Goal: Transaction & Acquisition: Purchase product/service

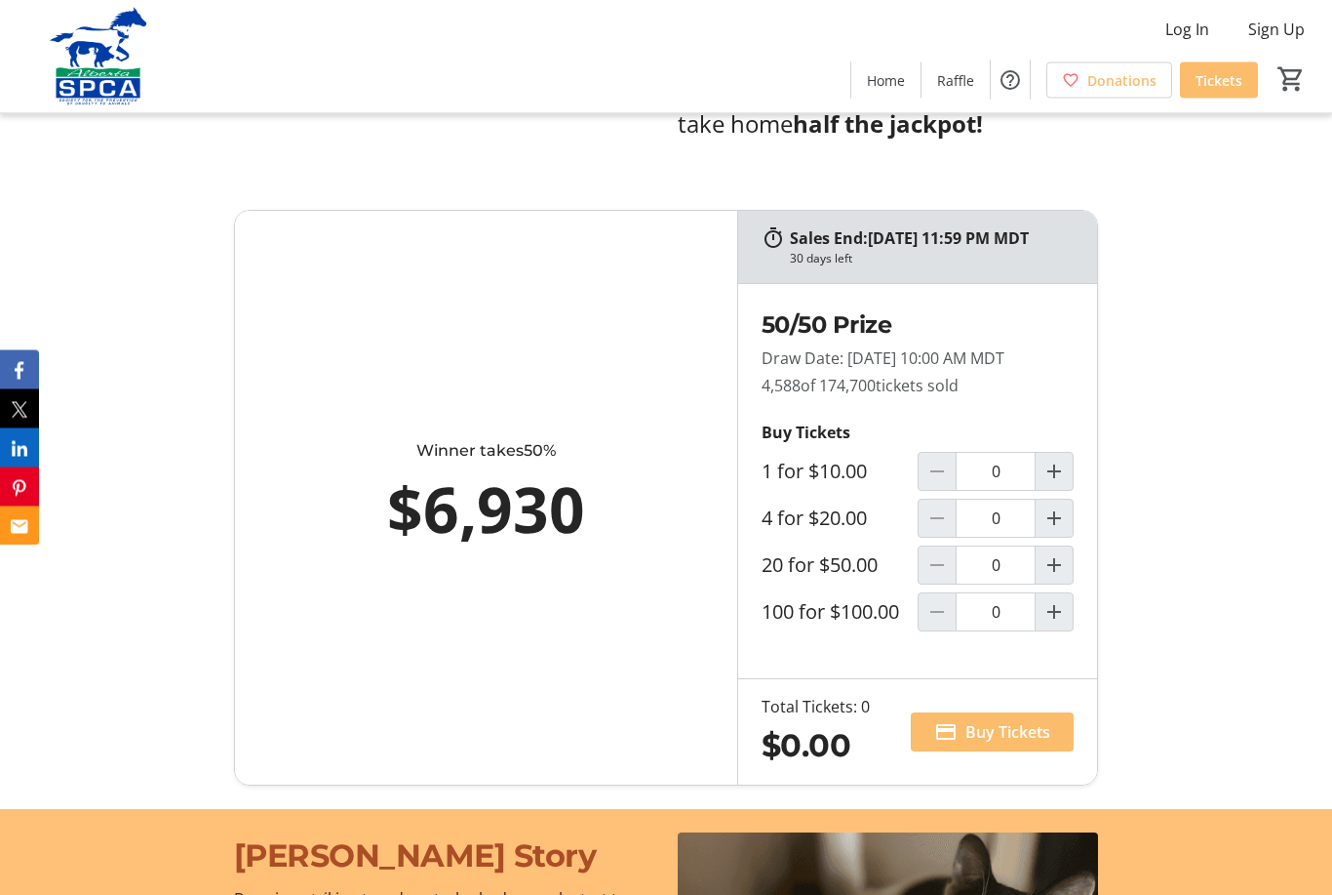
scroll to position [1251, 0]
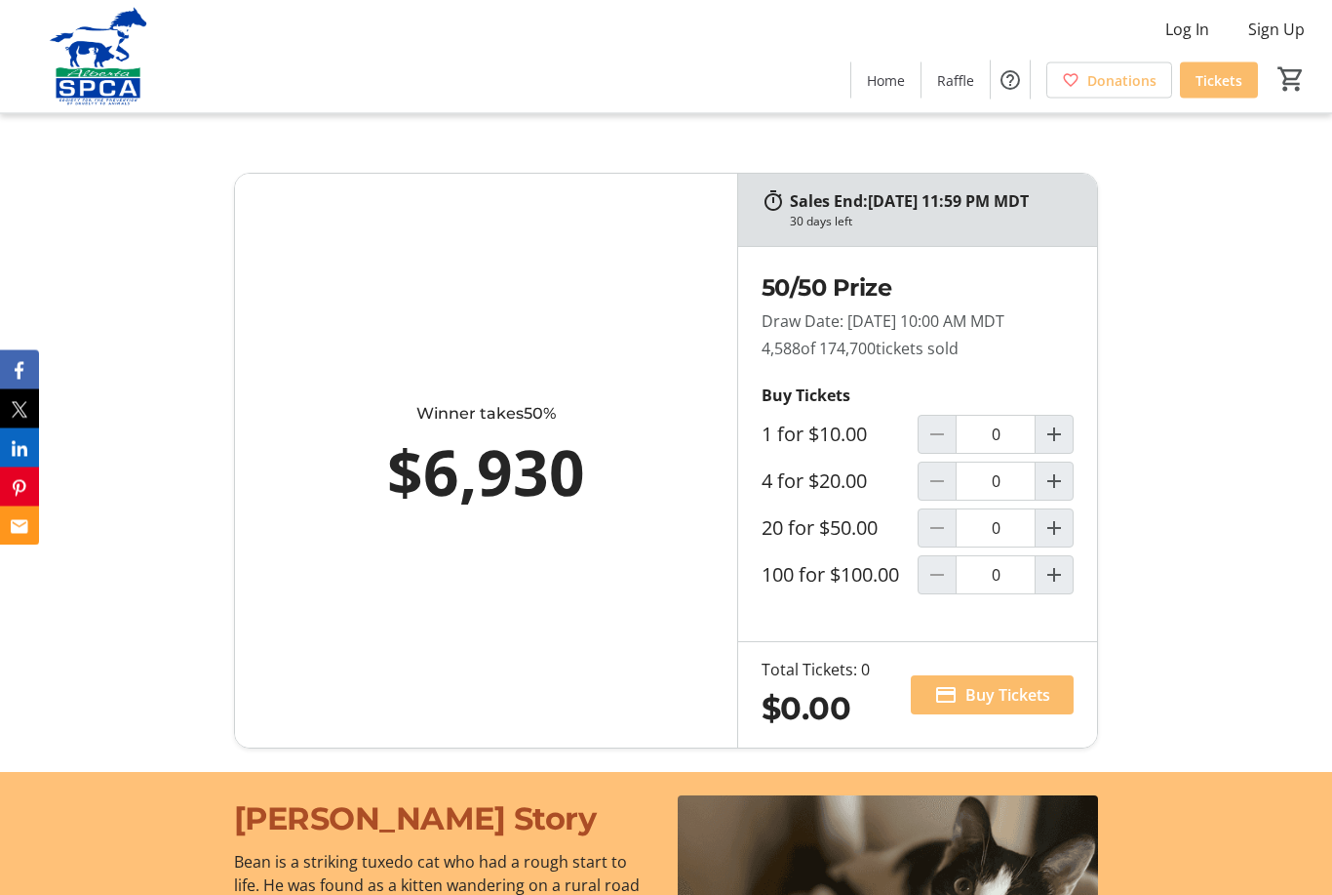
click at [1055, 540] on mat-icon "Increment by one" at bounding box center [1054, 528] width 23 height 23
type input "1"
click at [1034, 706] on span "Buy Tickets" at bounding box center [1008, 694] width 85 height 23
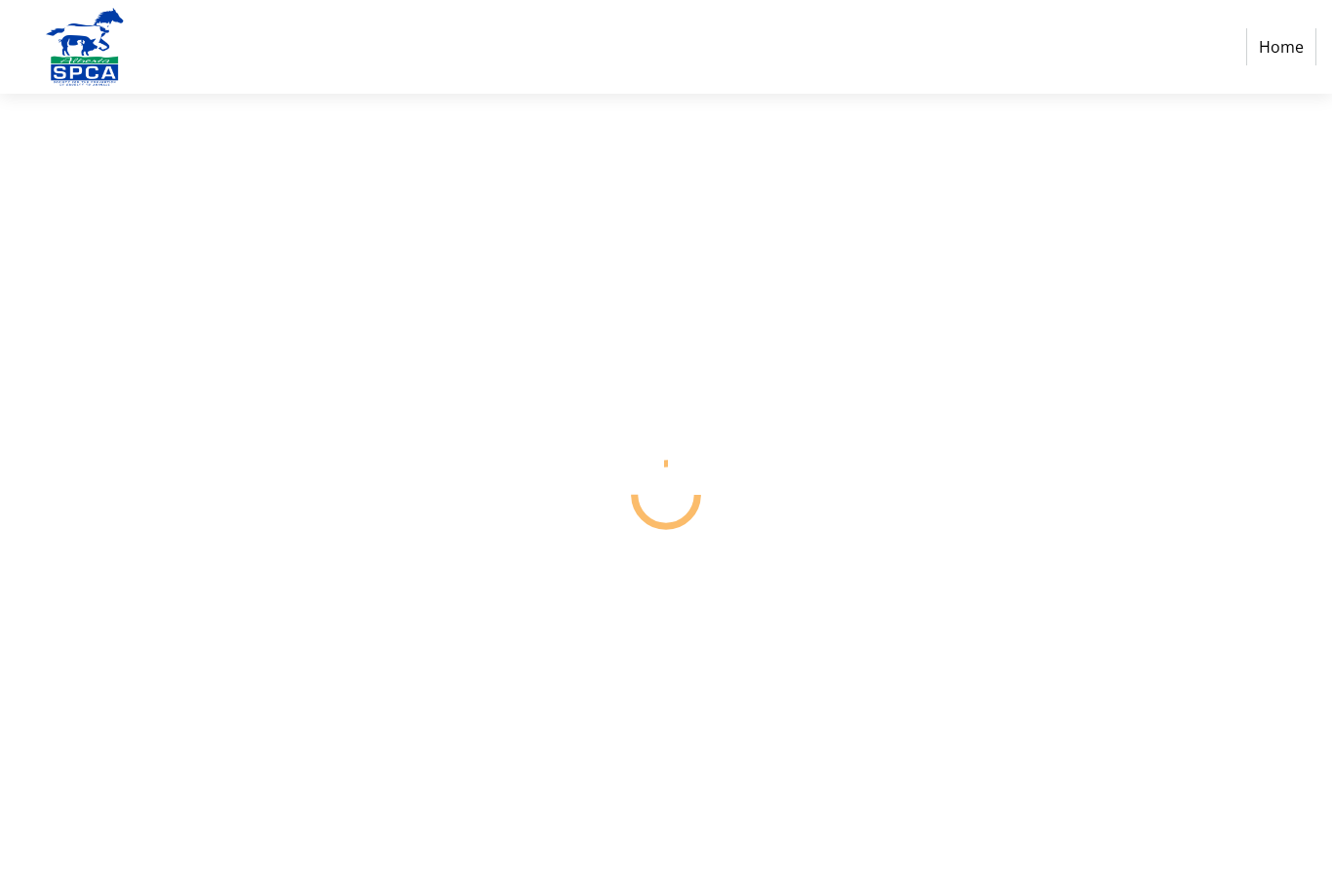
select select "CA"
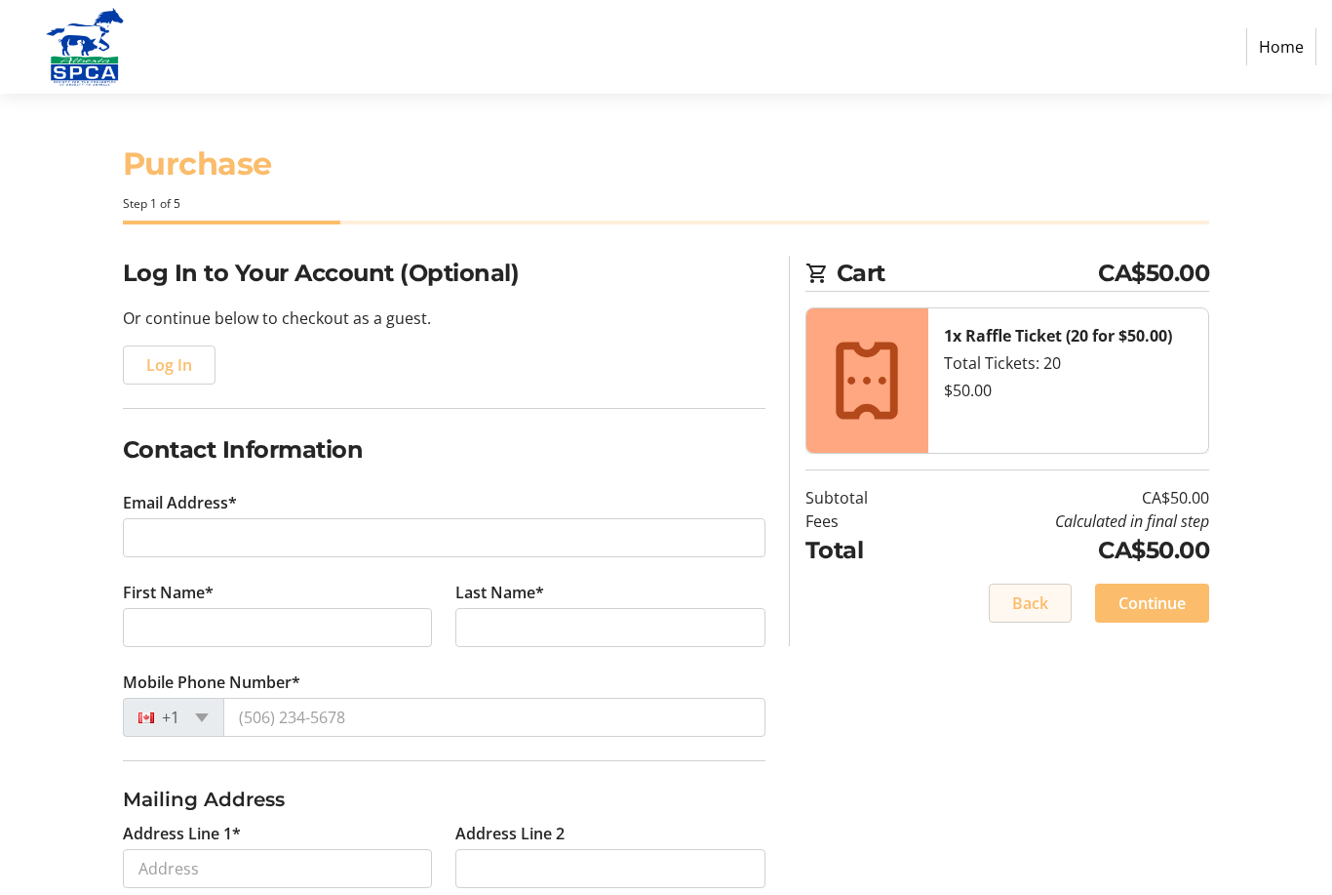
click at [1037, 596] on span "Back" at bounding box center [1031, 602] width 36 height 23
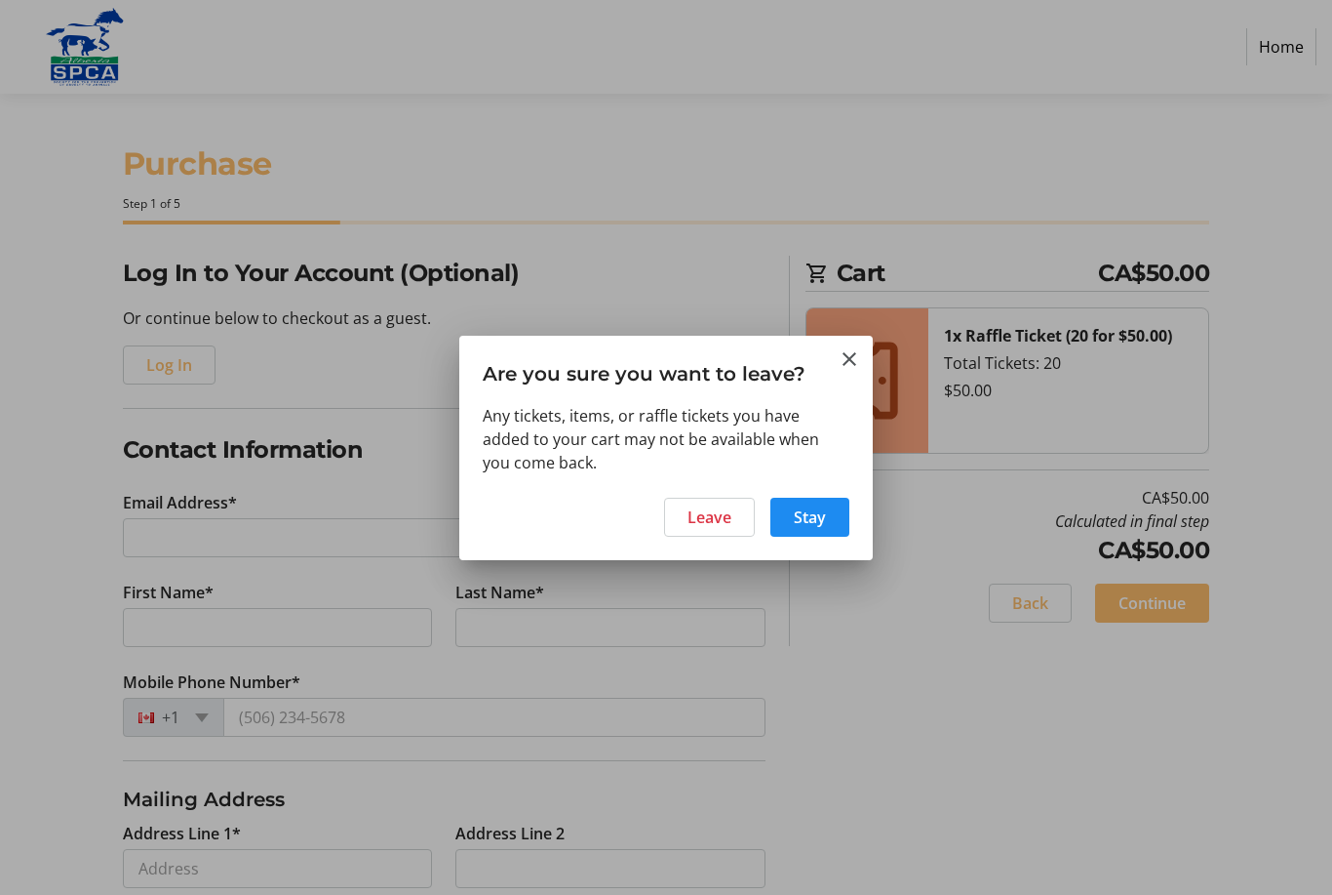
click at [709, 518] on span "Leave" at bounding box center [710, 516] width 44 height 23
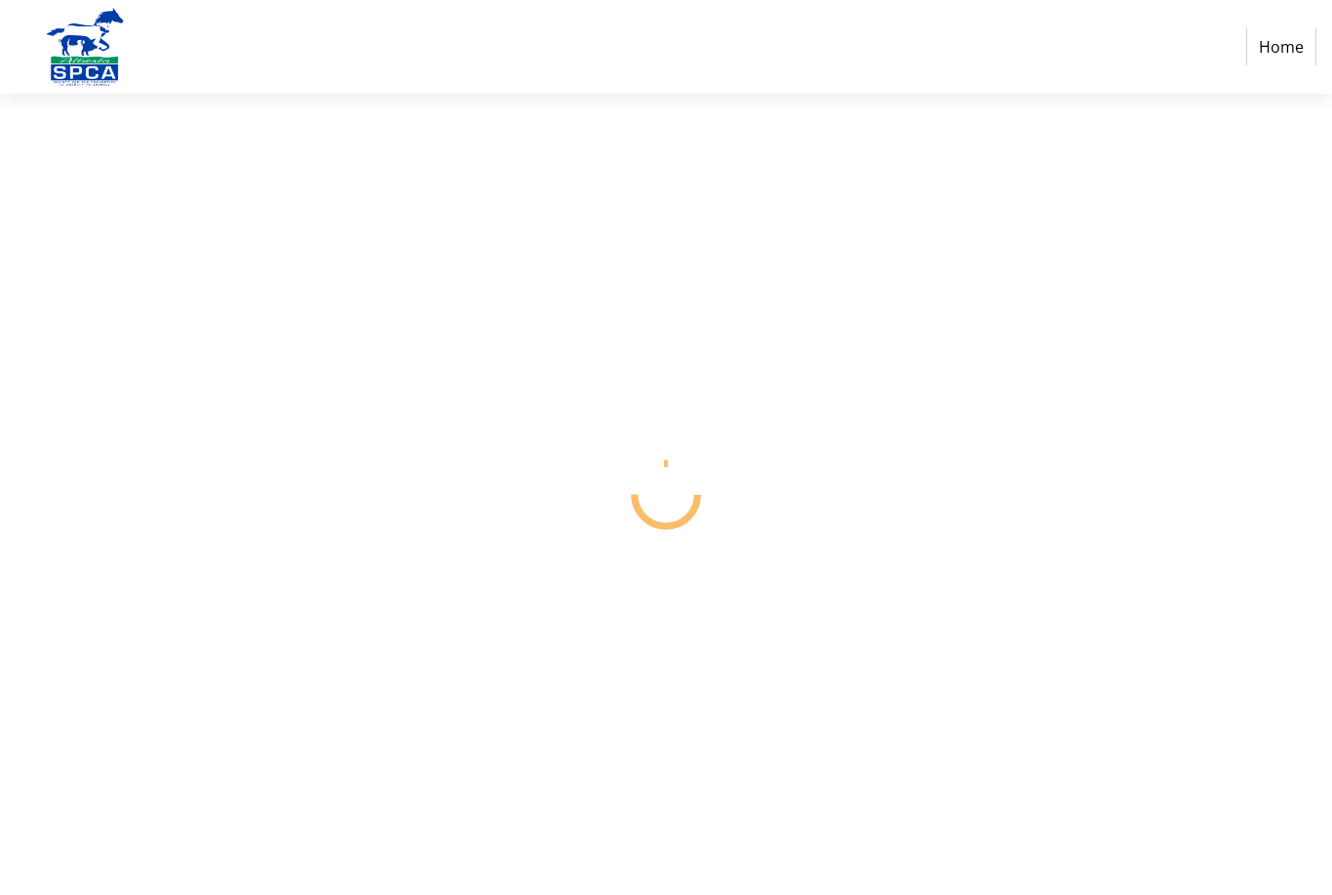
select select "CA"
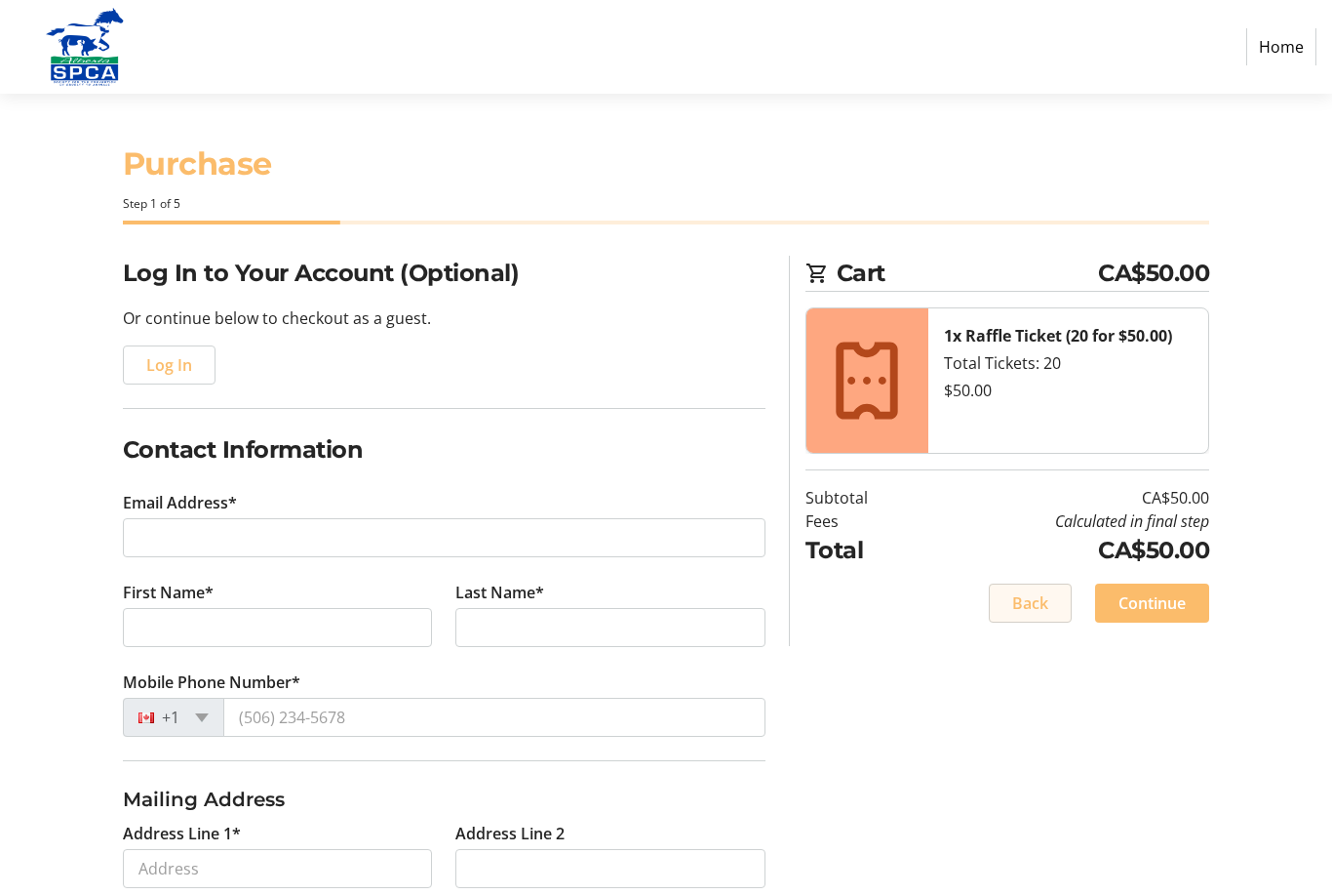
click at [1029, 600] on span "Back" at bounding box center [1031, 602] width 36 height 23
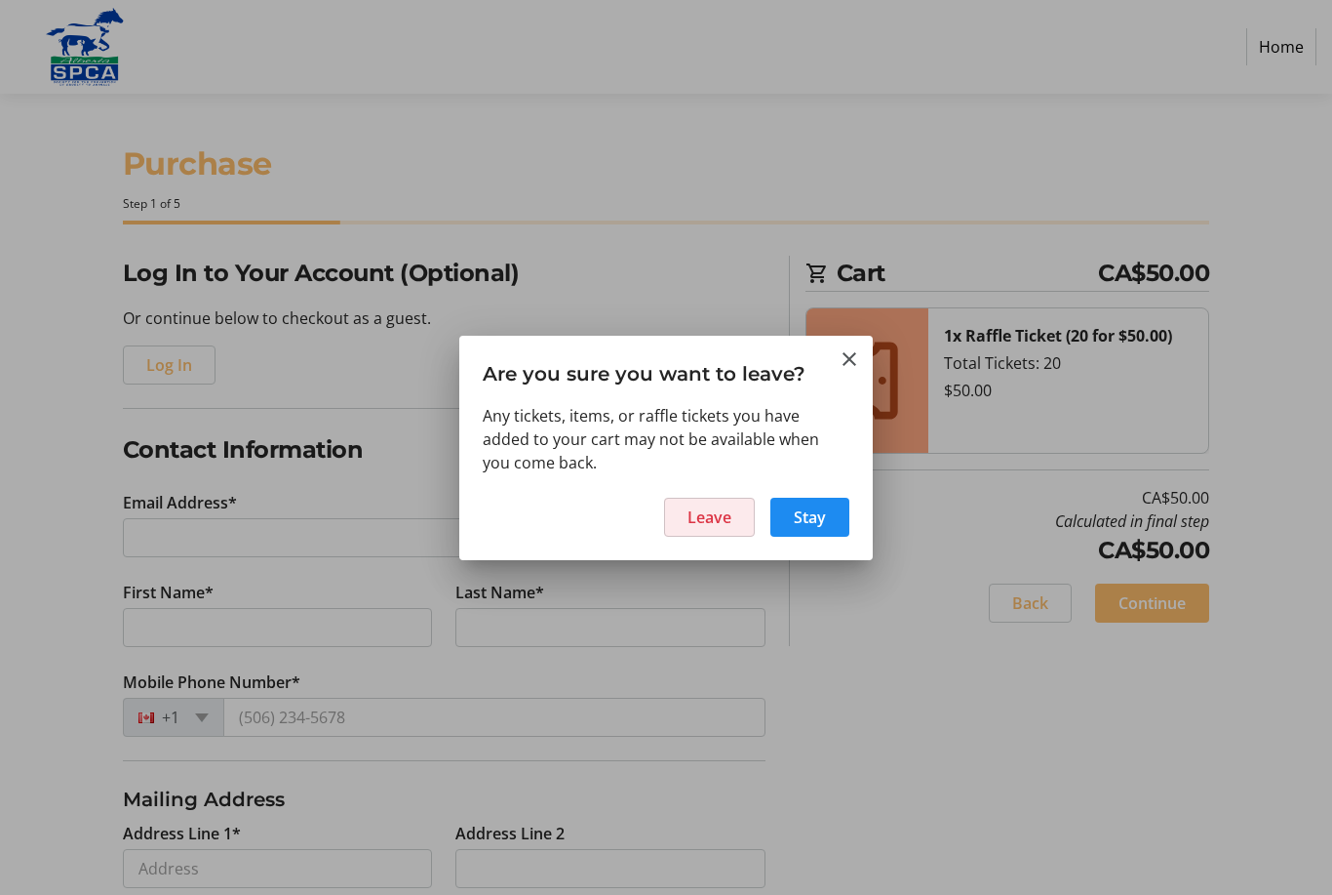
click at [714, 527] on span "Leave" at bounding box center [710, 516] width 44 height 23
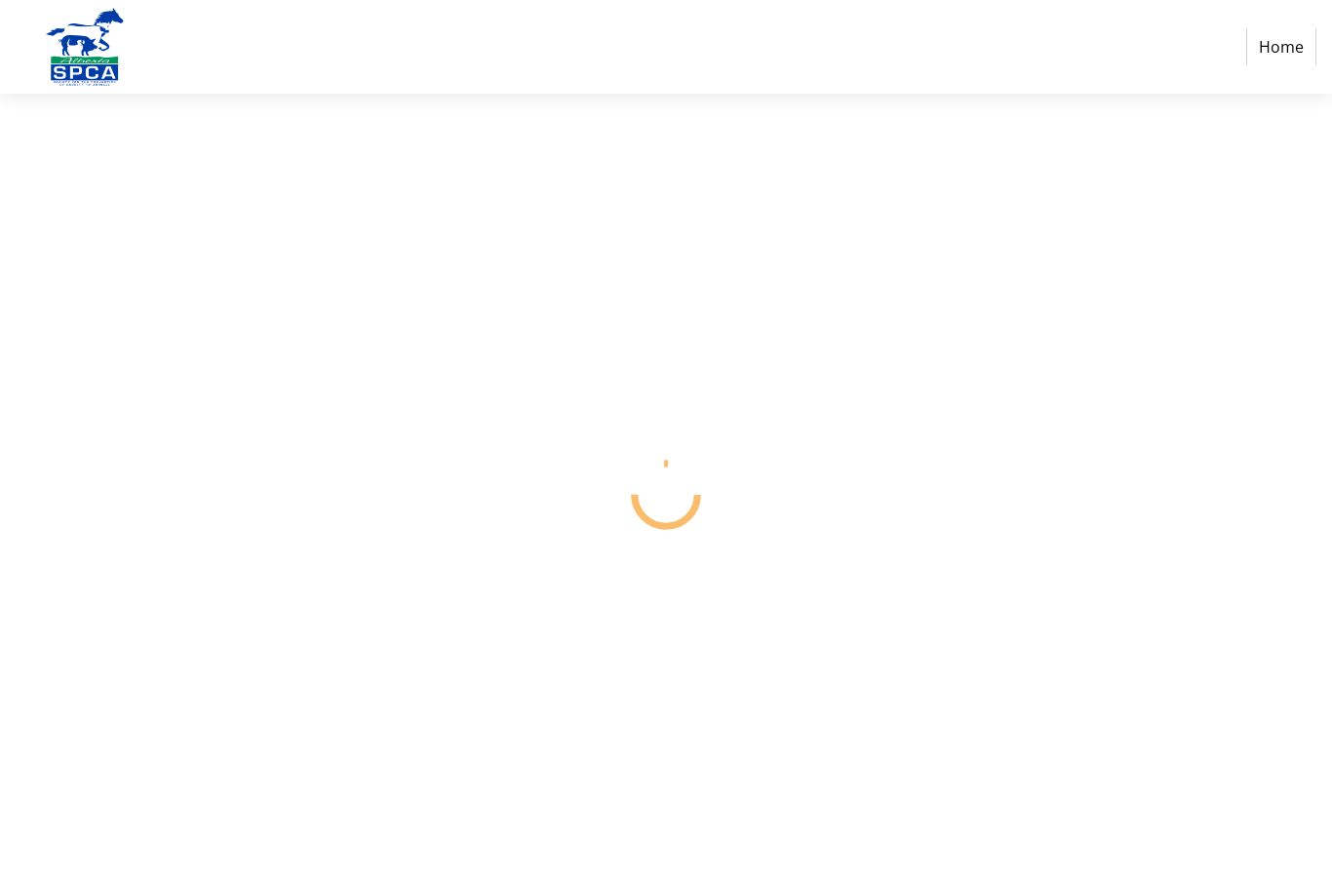
select select "CA"
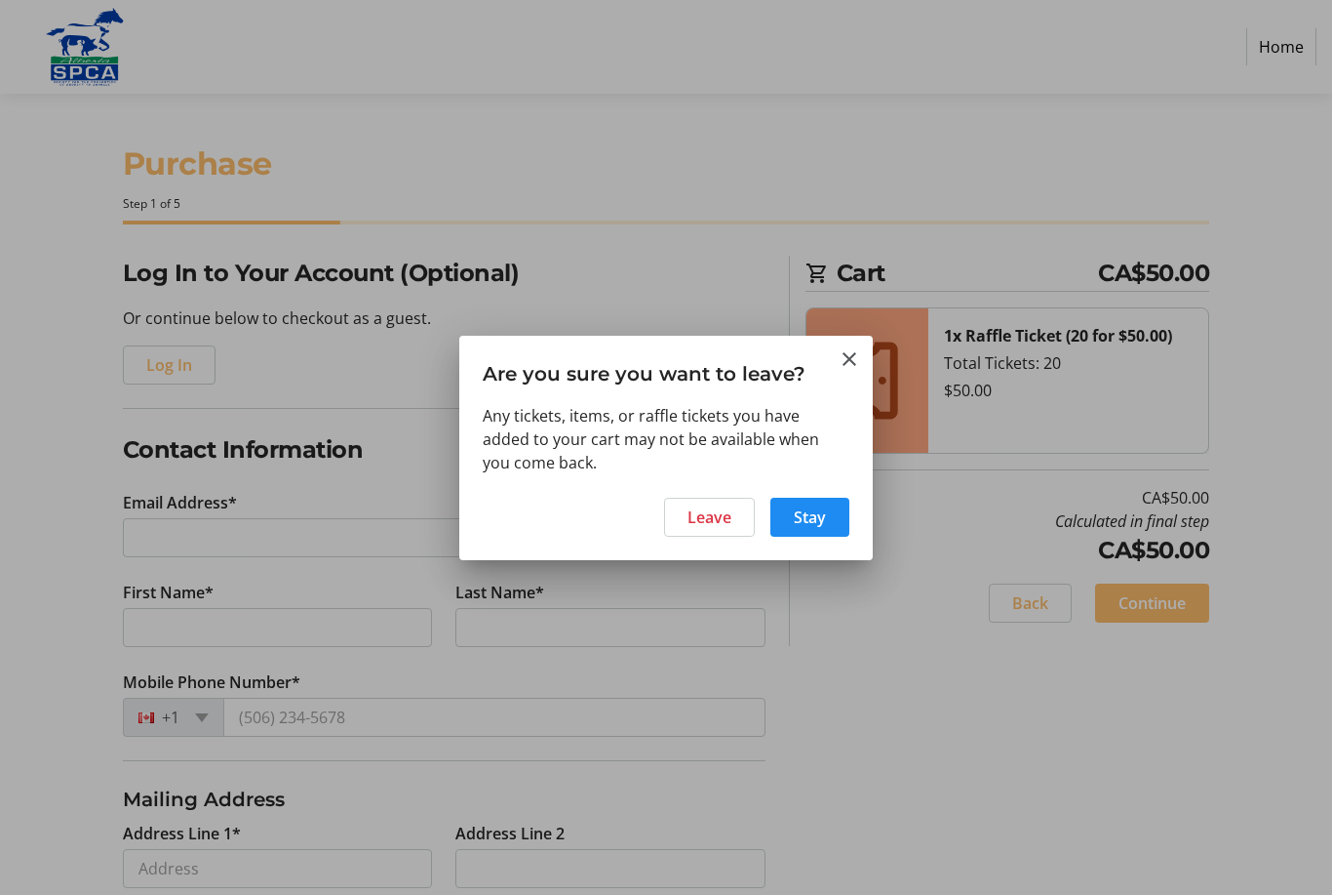
click at [717, 524] on span "Leave" at bounding box center [710, 516] width 44 height 23
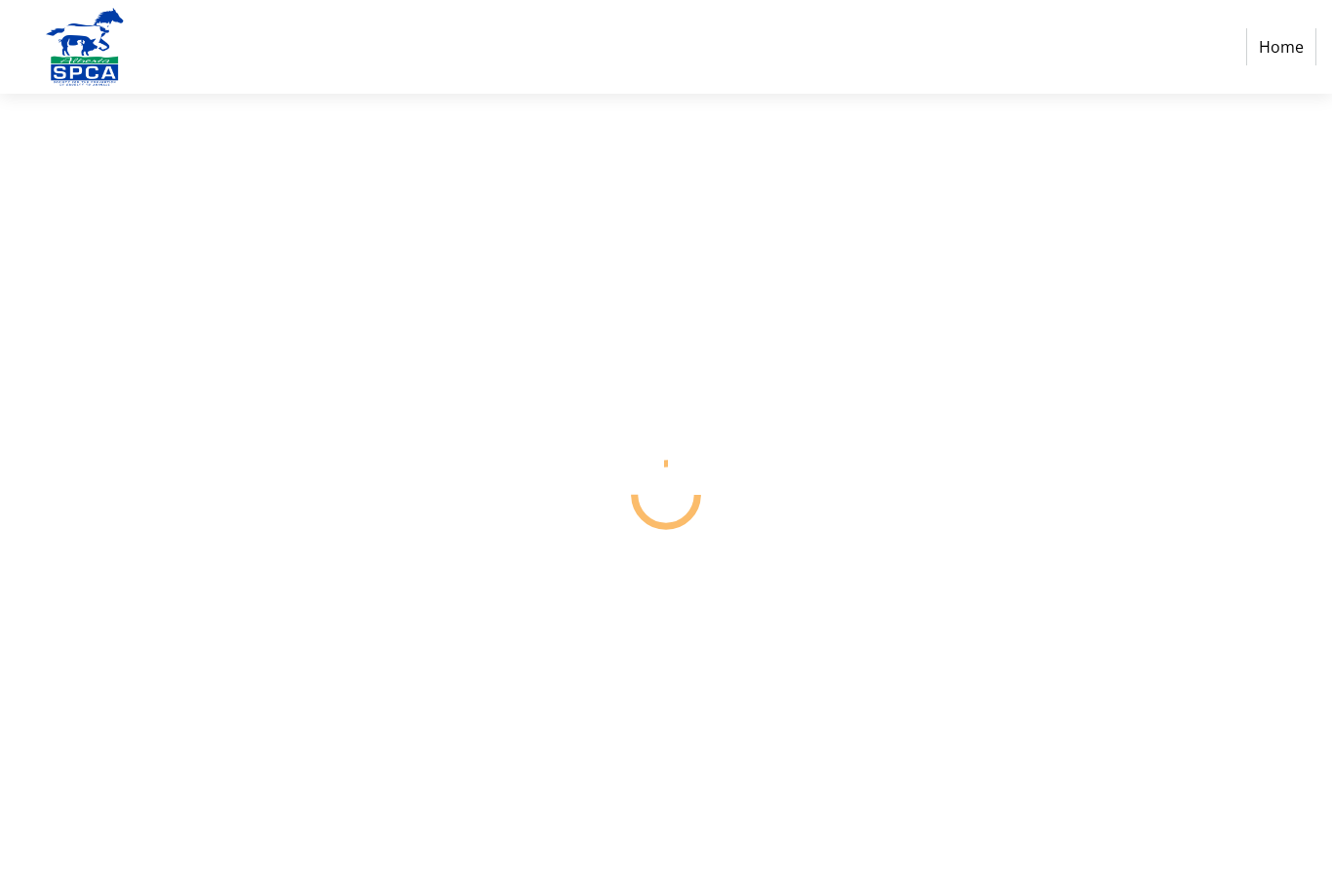
select select "CA"
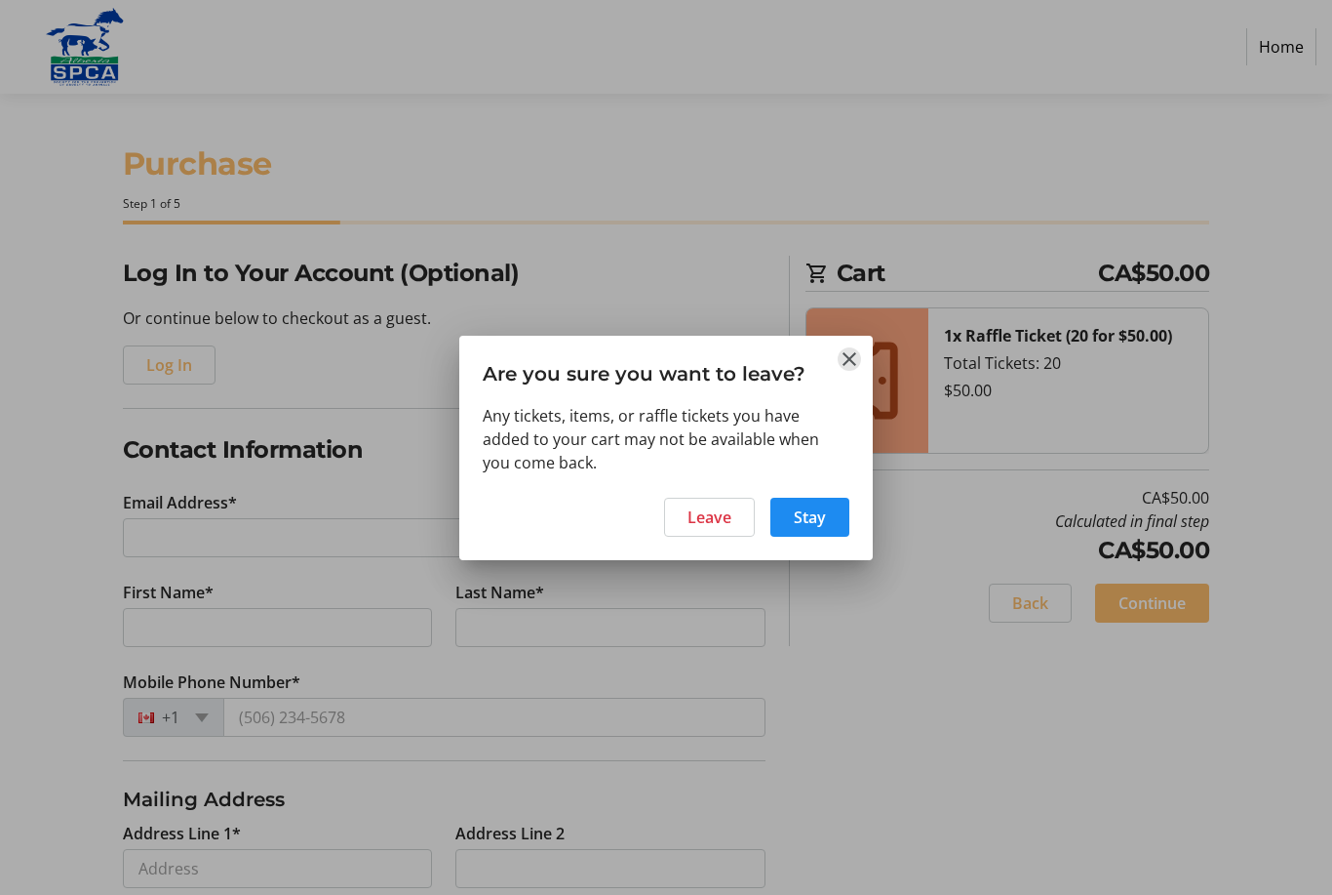
click at [857, 356] on mat-icon "Close" at bounding box center [849, 358] width 23 height 23
click at [838, 368] on mat-icon "Close" at bounding box center [849, 358] width 23 height 23
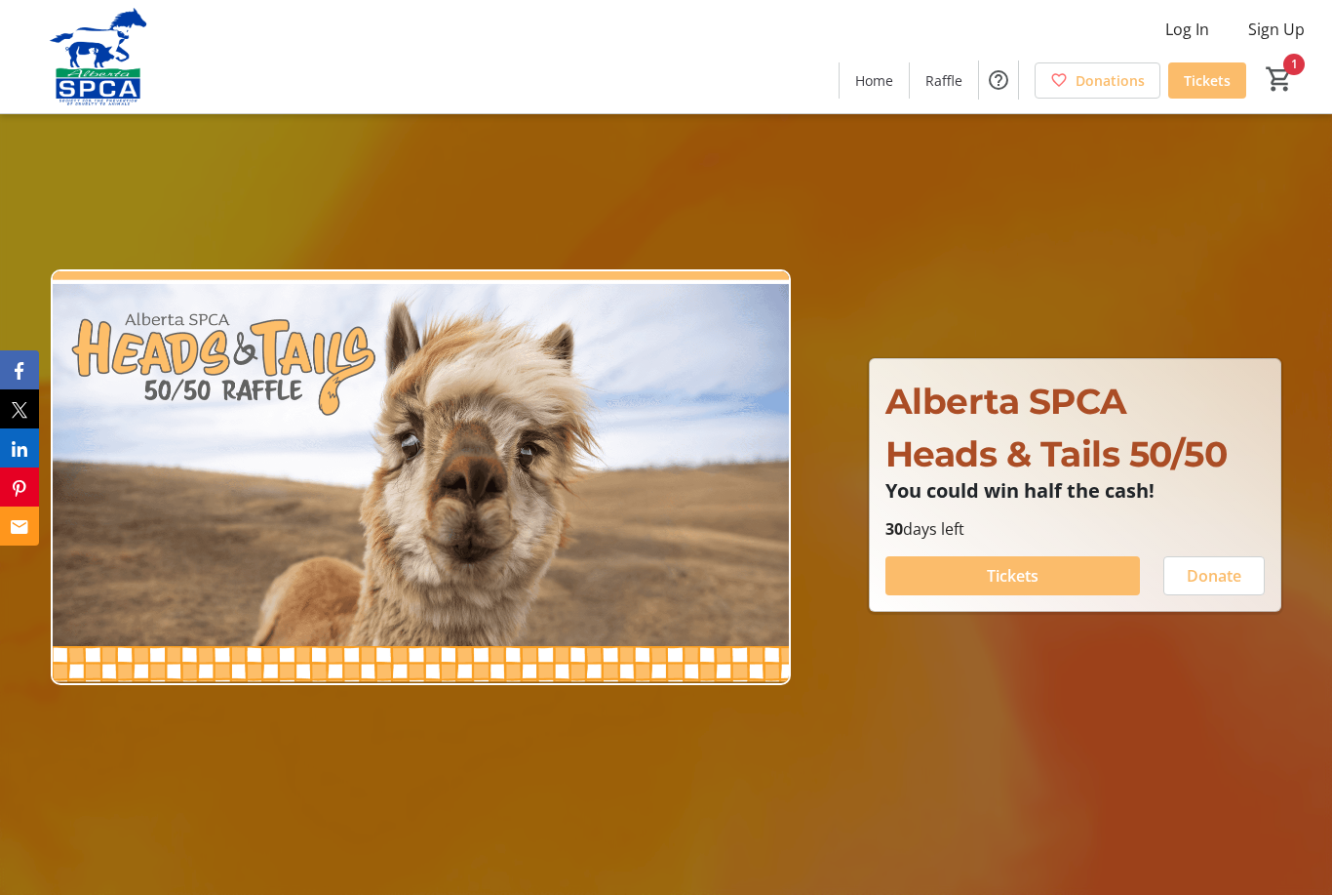
click at [1019, 587] on span "Tickets" at bounding box center [1013, 575] width 52 height 23
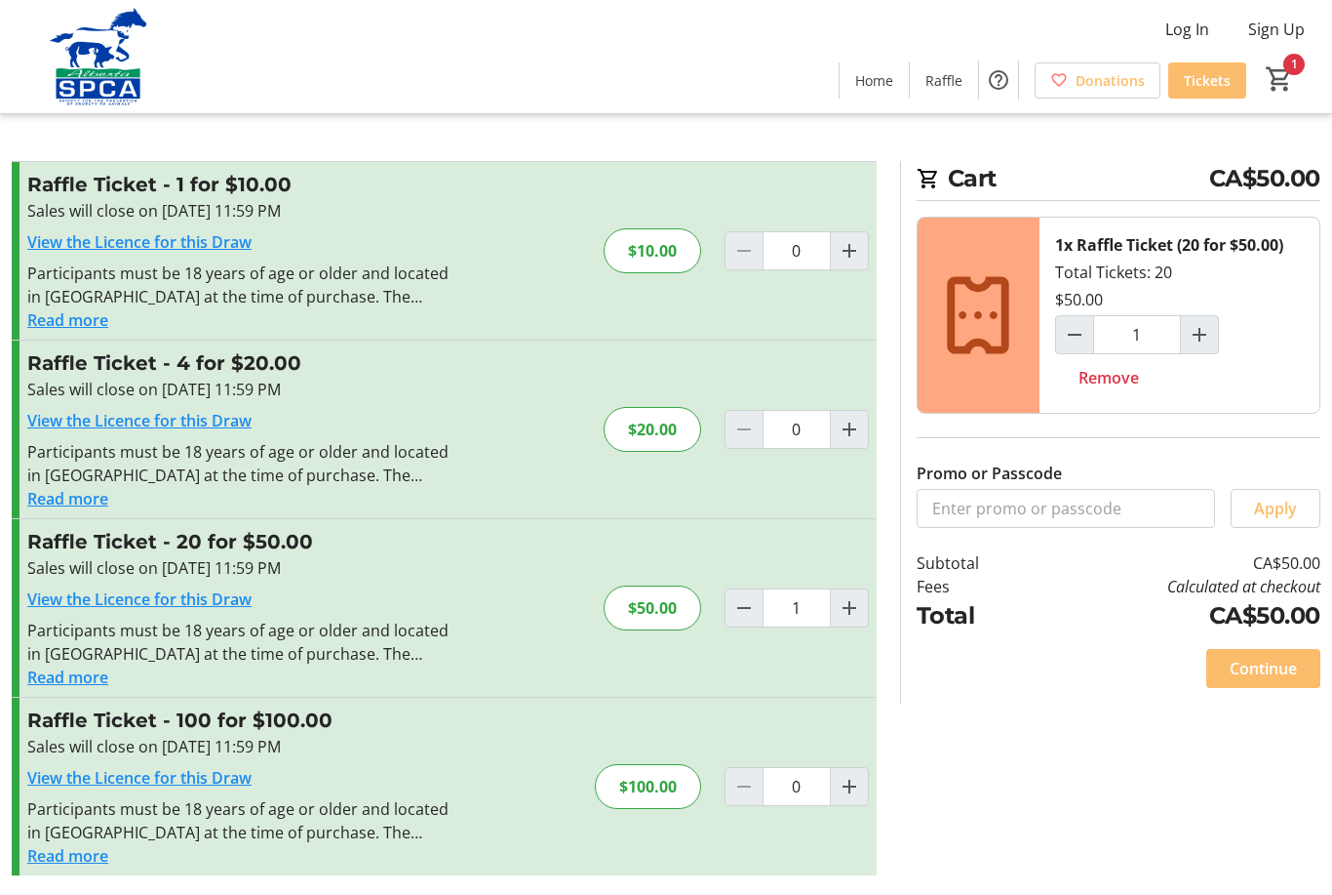
click at [1083, 336] on mat-icon "Decrement by one" at bounding box center [1074, 334] width 23 height 23
type input "0"
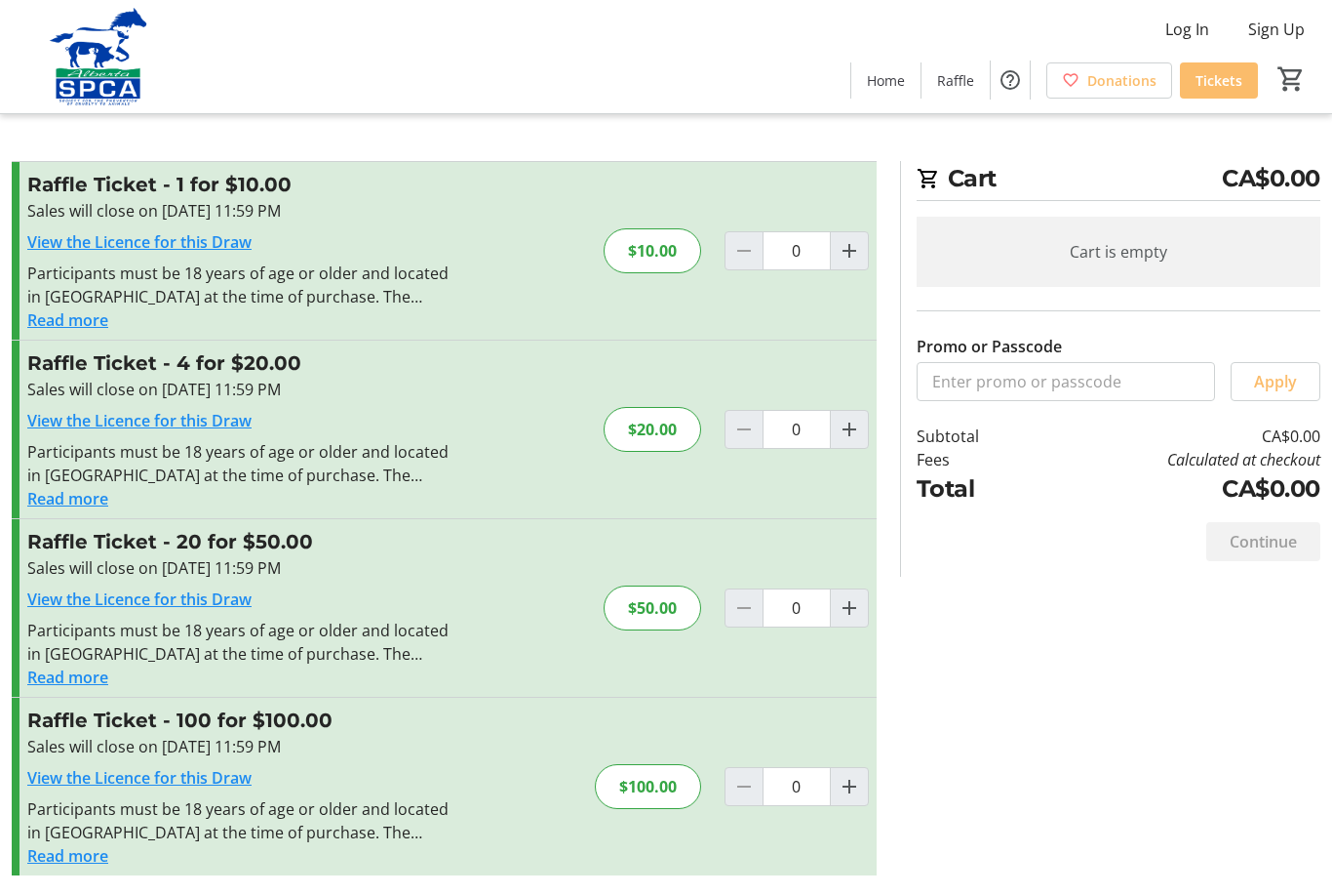
click at [843, 431] on mat-icon "Increment by one" at bounding box center [849, 429] width 23 height 23
type input "1"
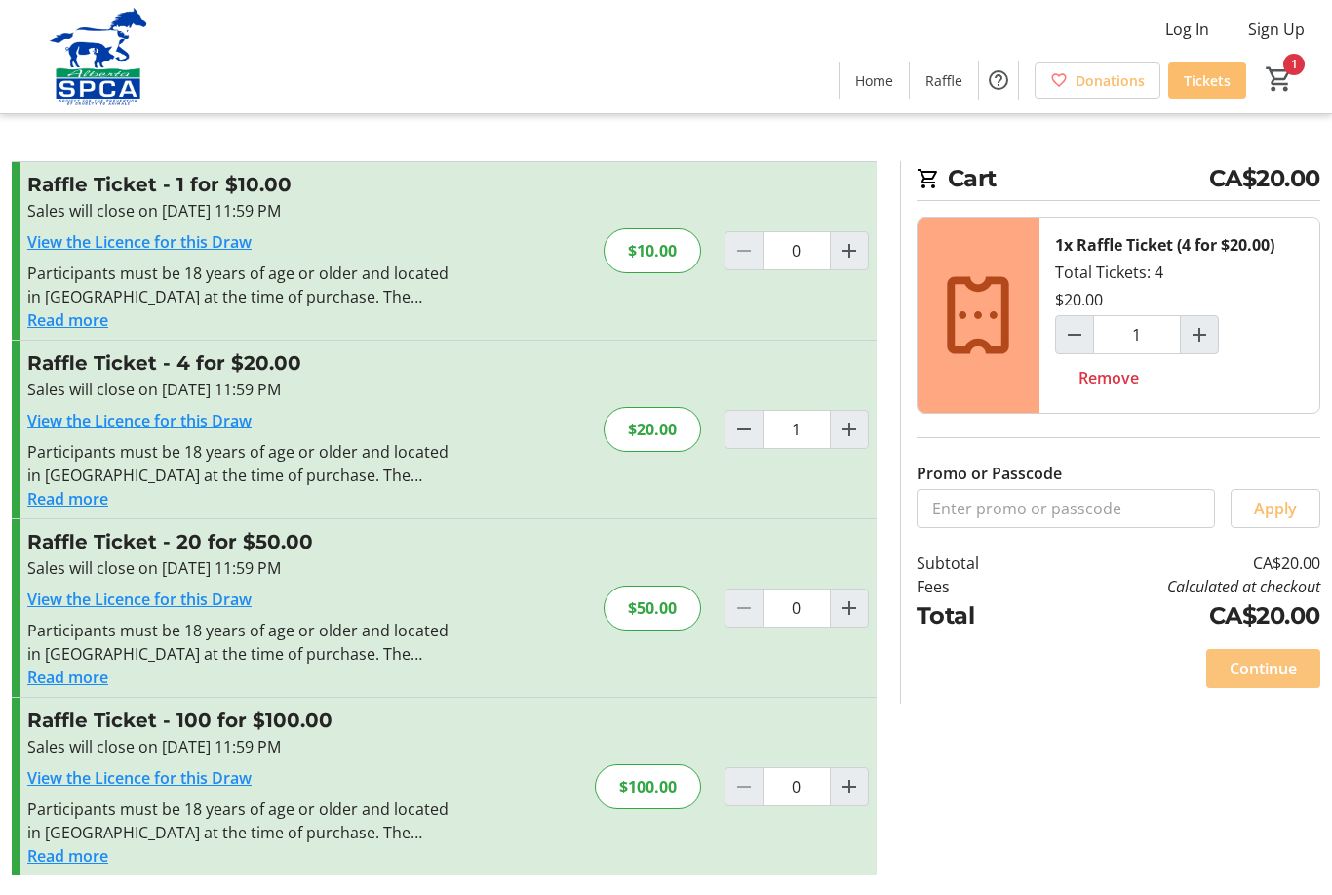
click at [1259, 677] on span "Continue" at bounding box center [1263, 667] width 67 height 23
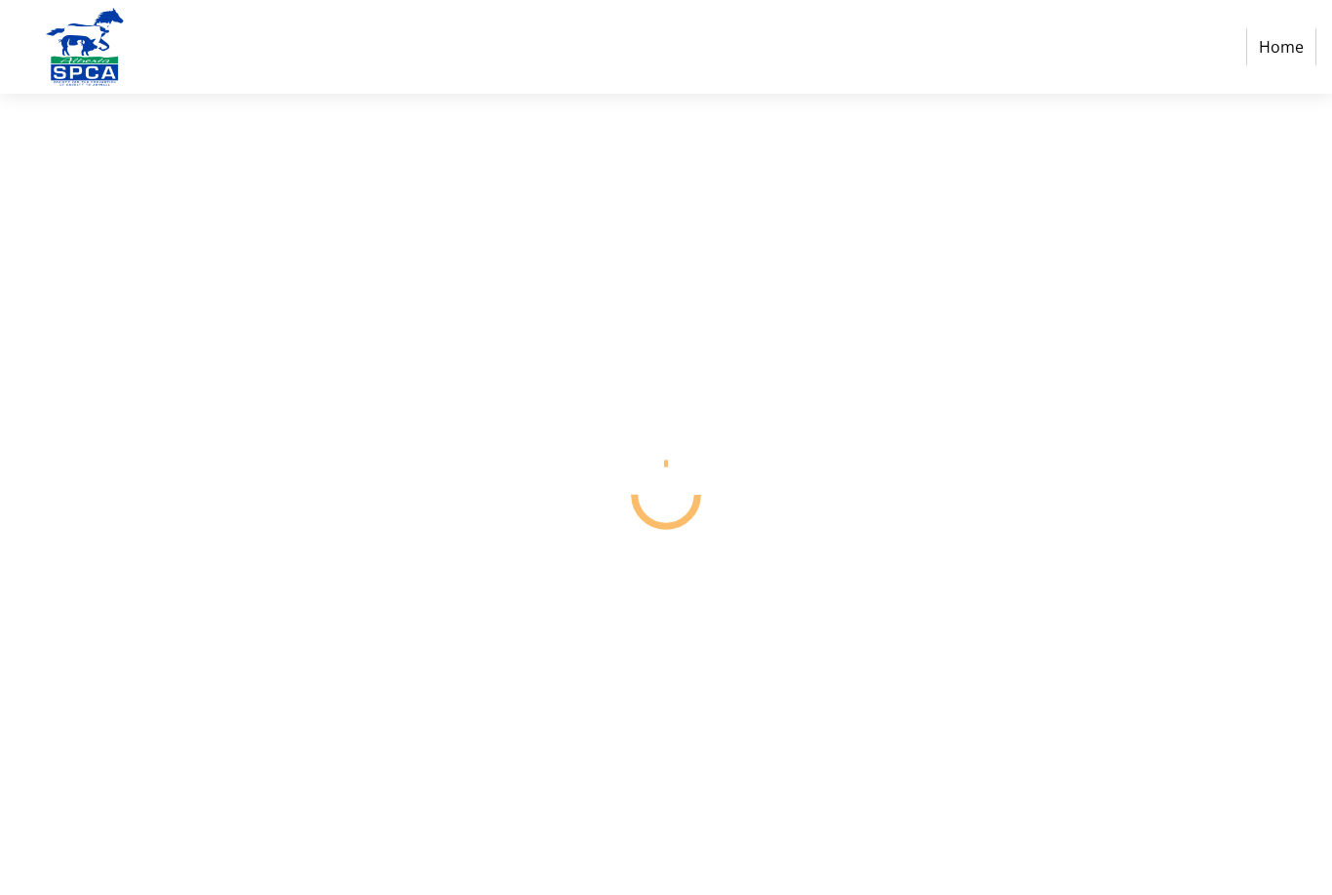
select select "CA"
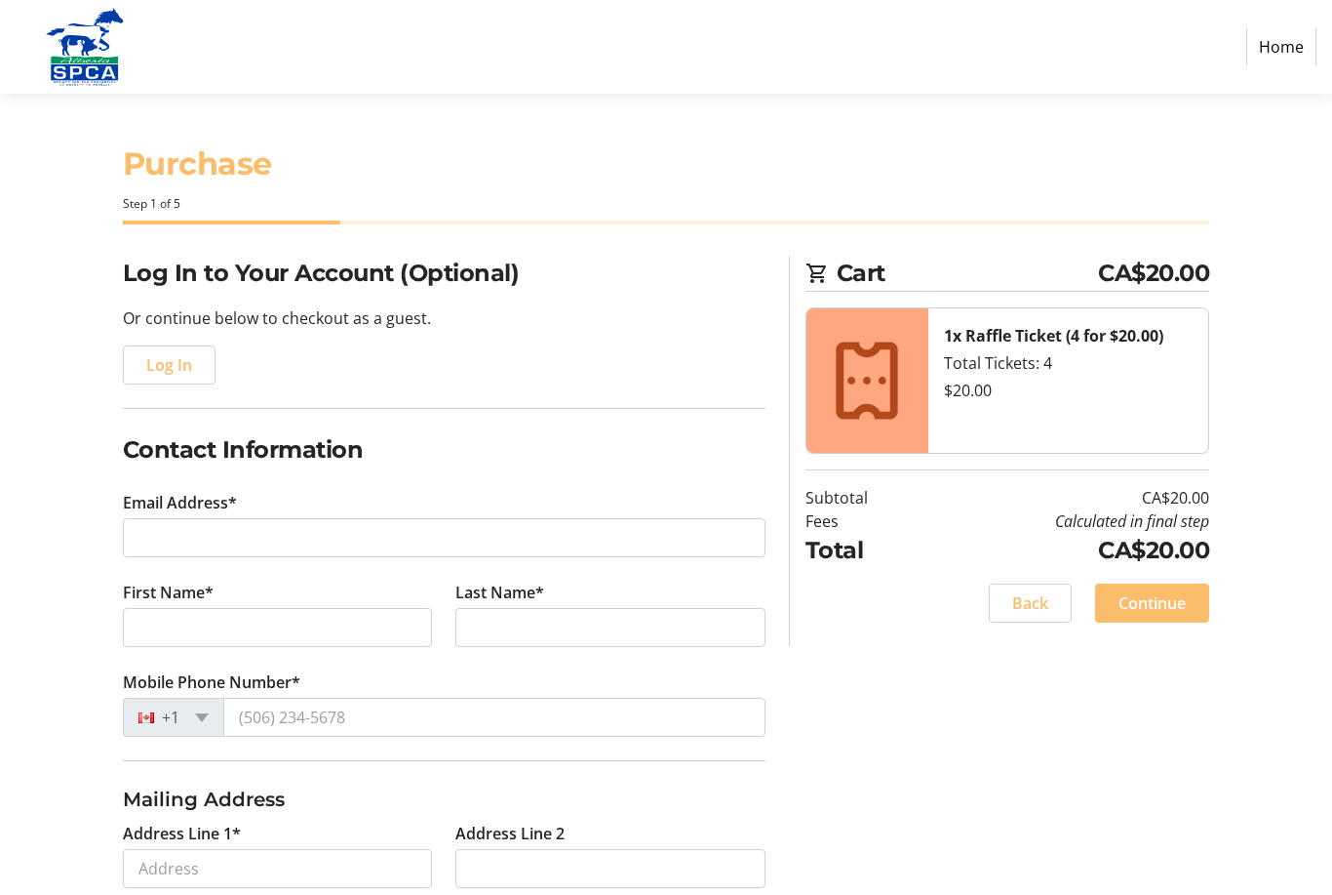
click at [193, 286] on h2 "Log In to Your Account (Optional)" at bounding box center [444, 273] width 643 height 35
click at [146, 275] on h2 "Log In to Your Account (Optional)" at bounding box center [444, 273] width 643 height 35
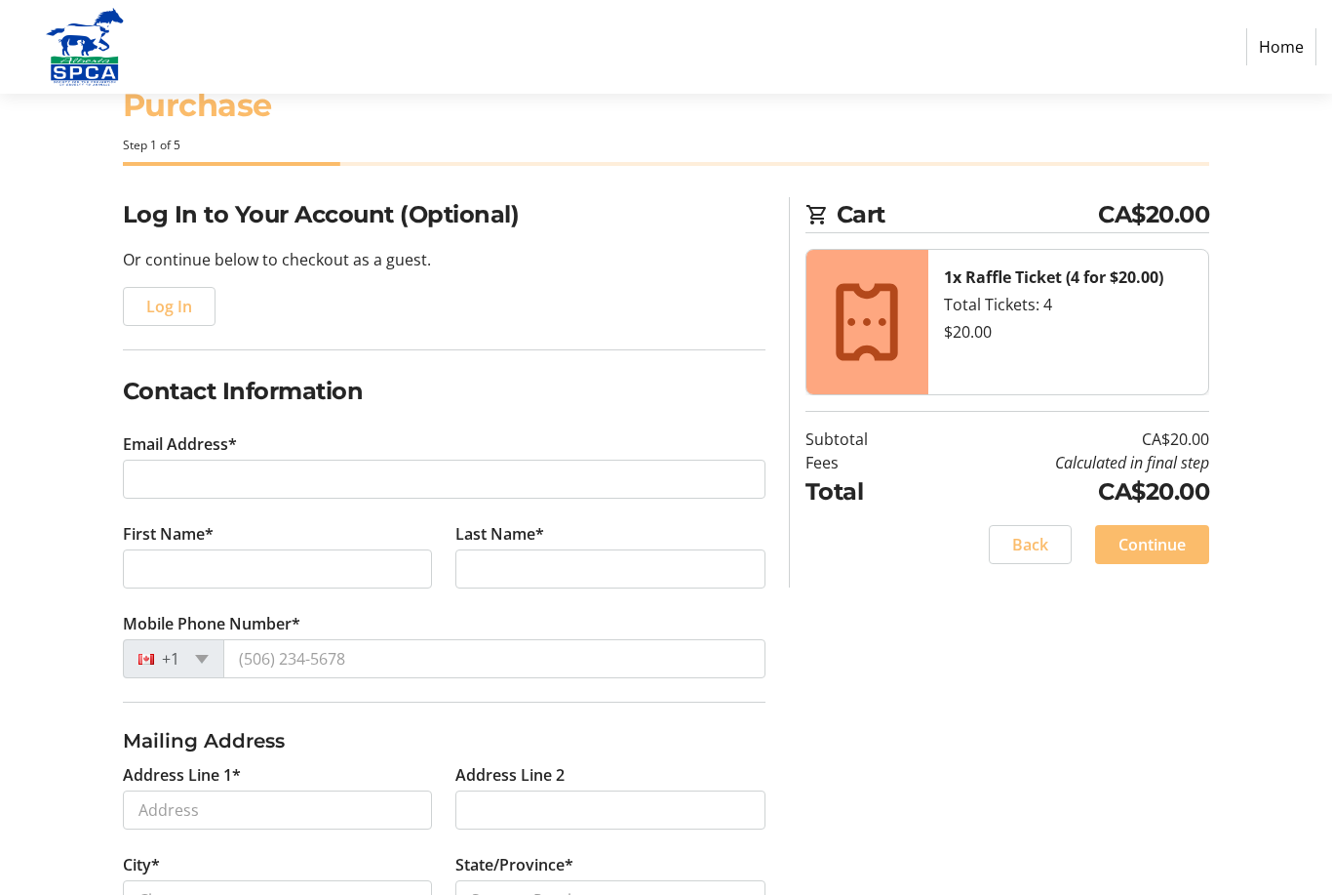
scroll to position [134, 0]
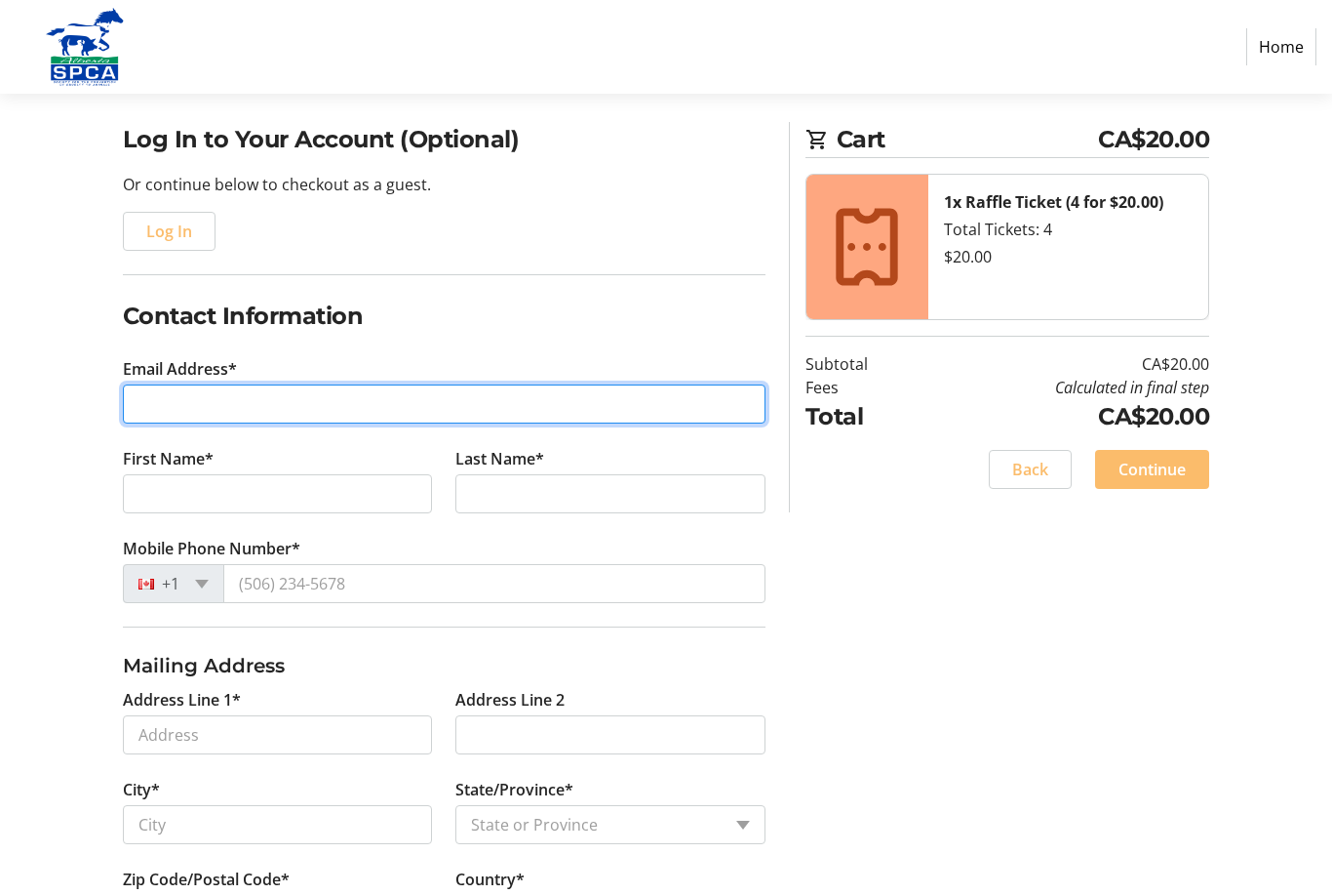
click at [149, 411] on input "Email Address*" at bounding box center [444, 403] width 643 height 39
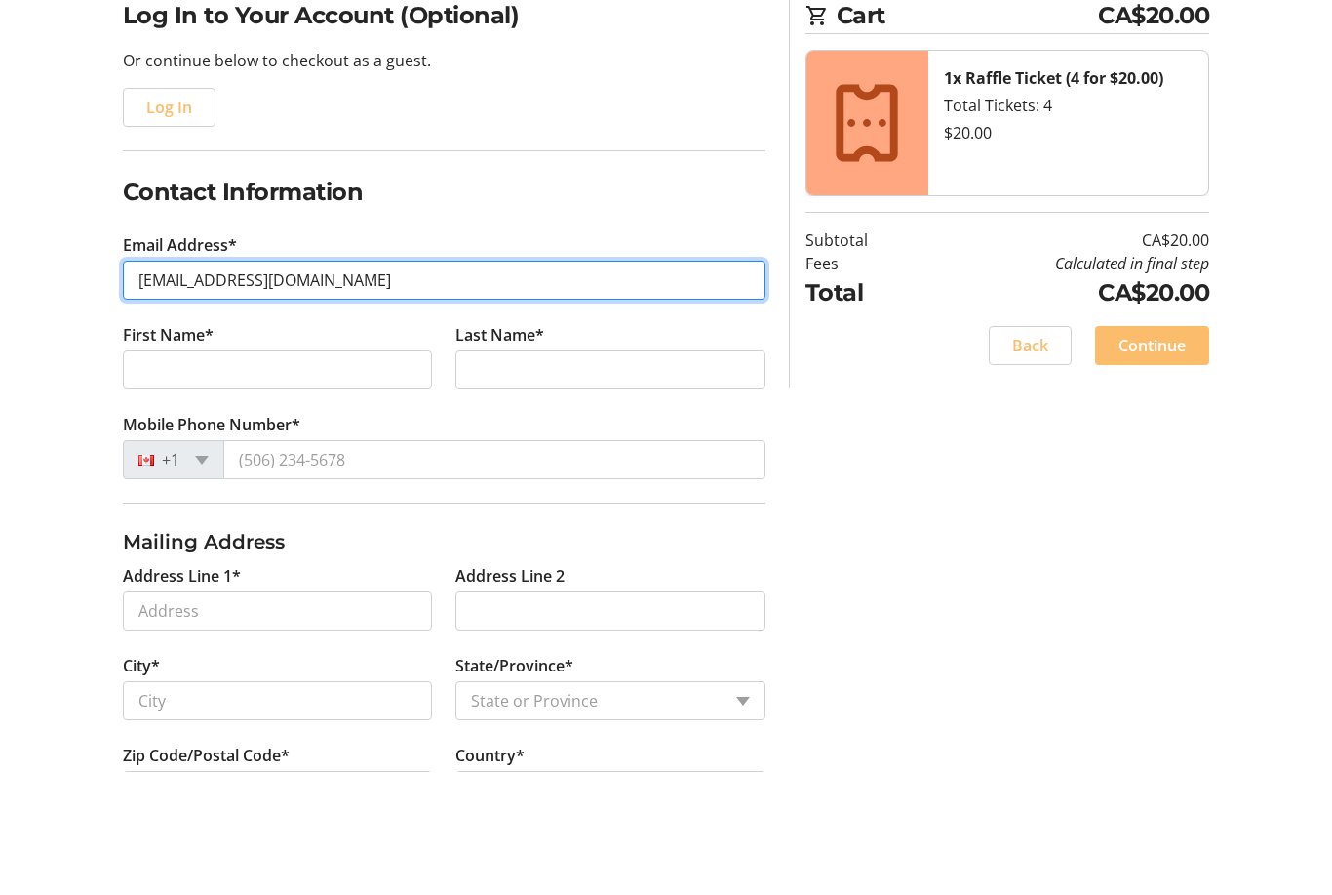
type input "lyleja@telus.net"
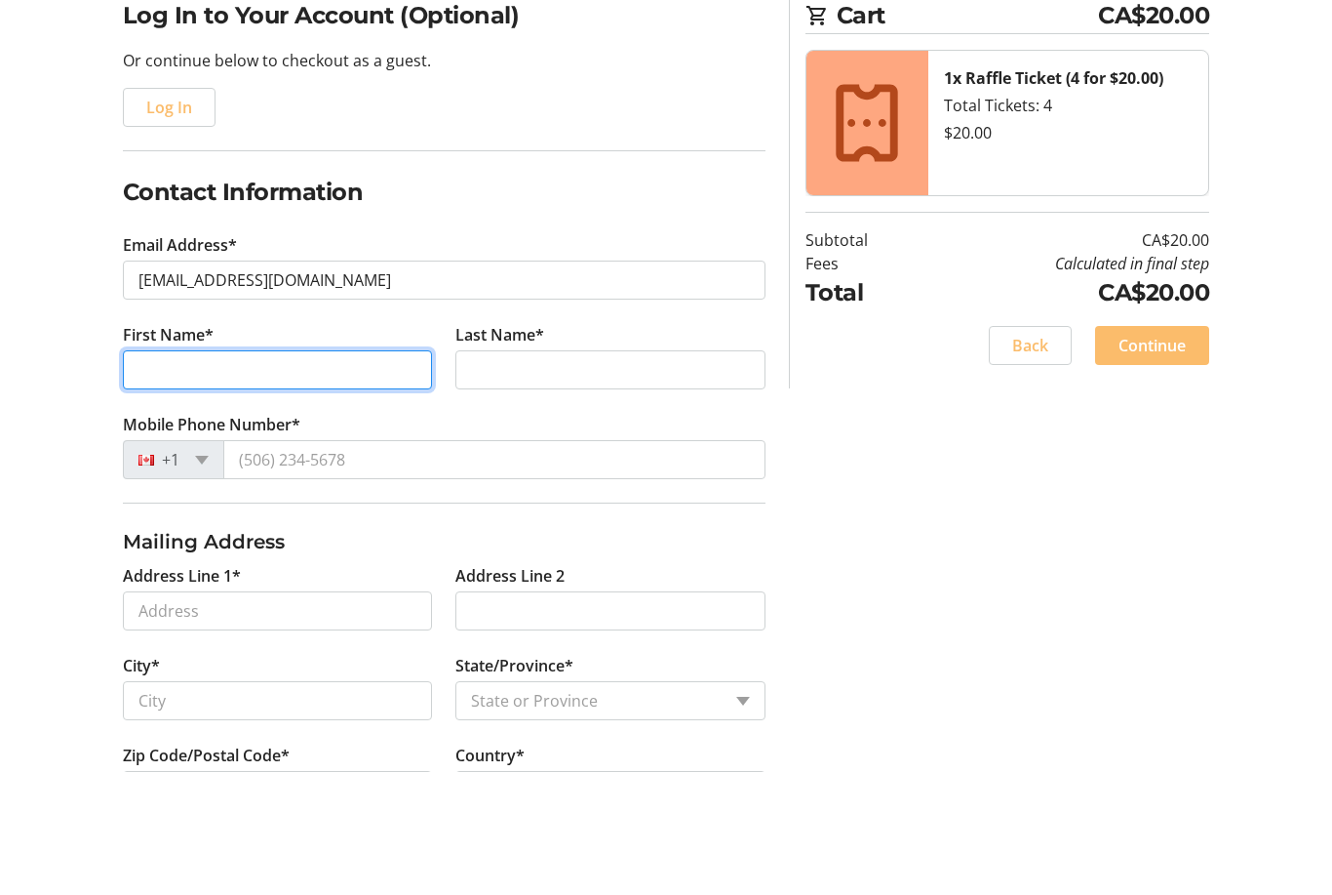
click at [160, 474] on input "First Name*" at bounding box center [278, 493] width 310 height 39
type input "Lyle"
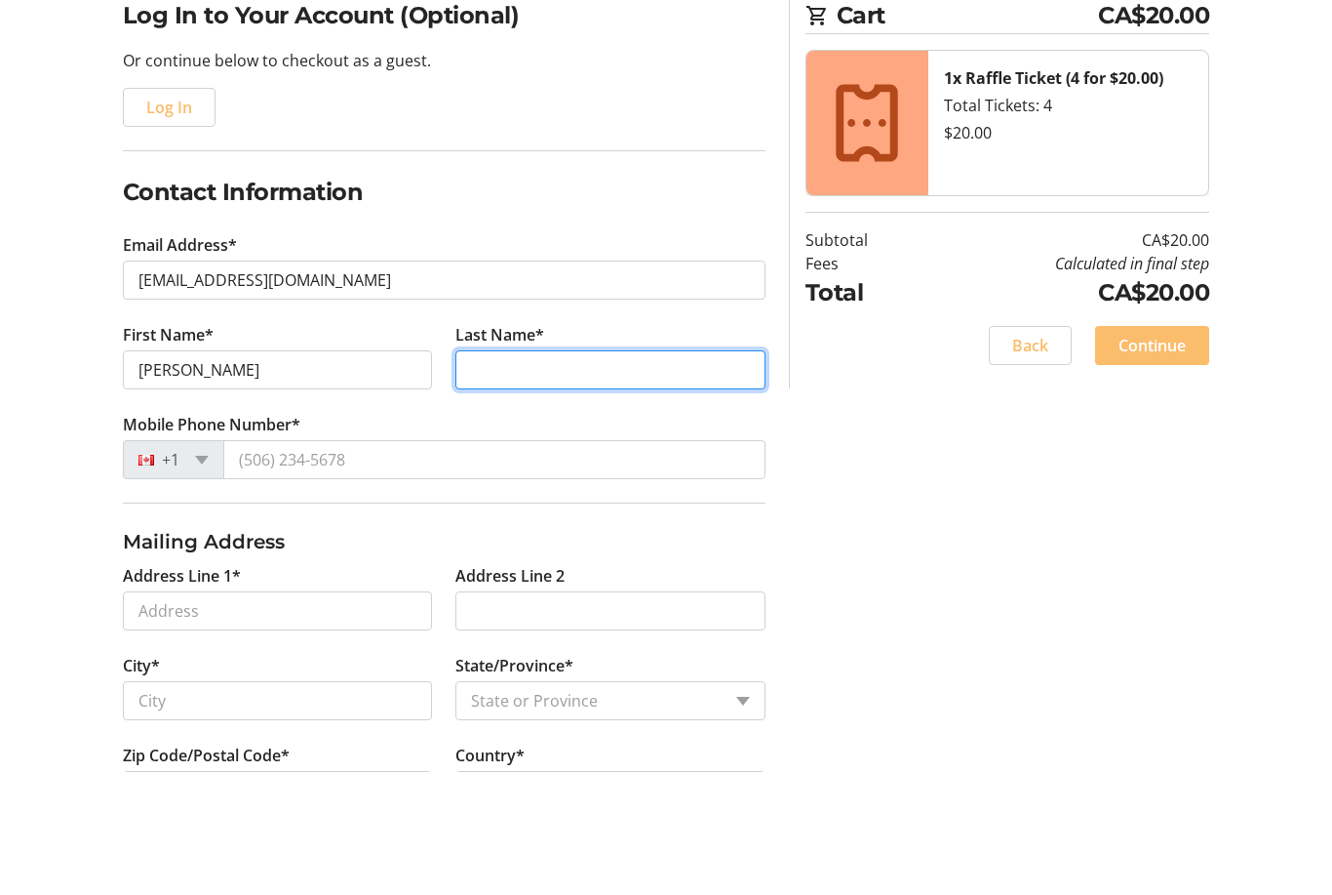
type input "Jacobs"
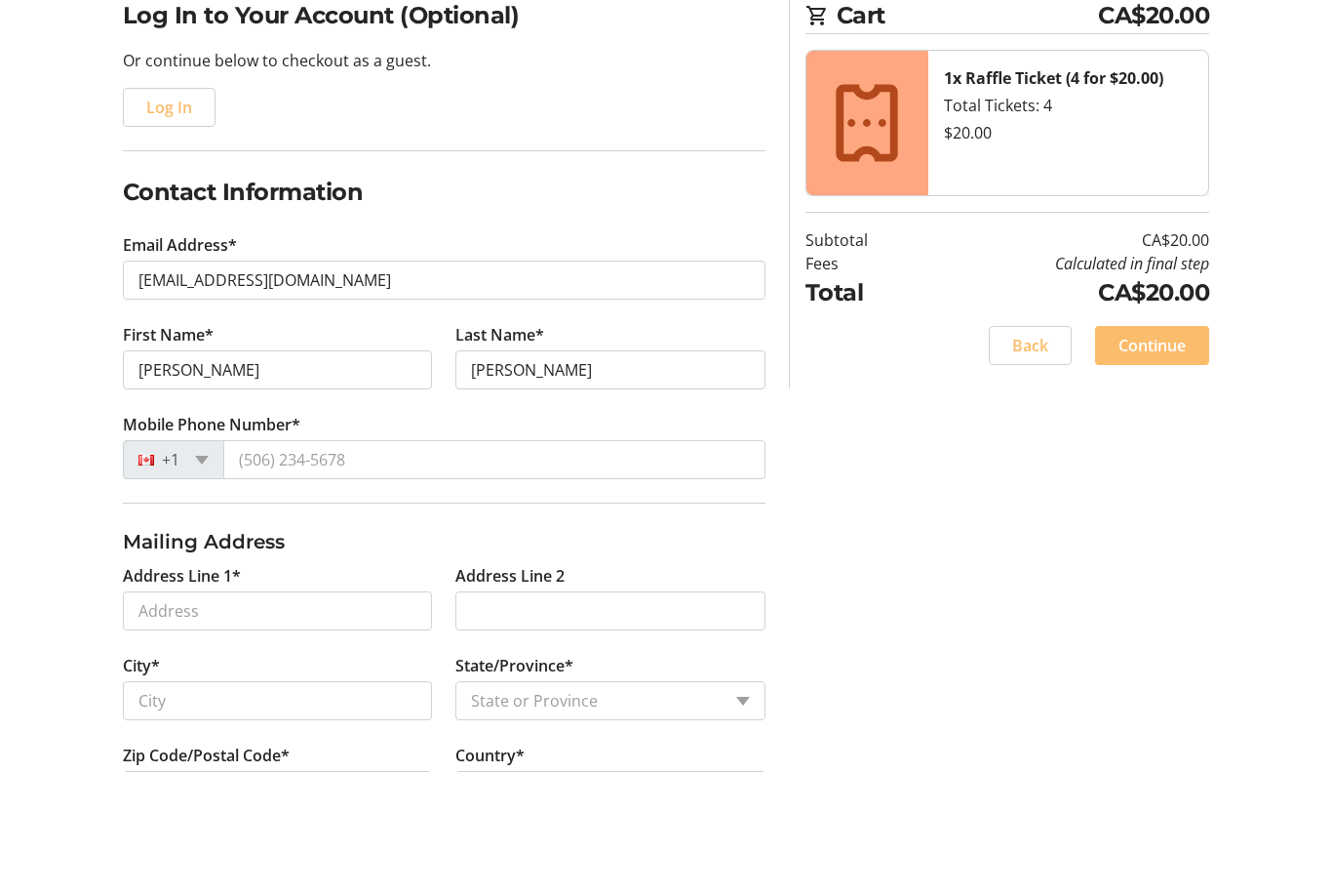
scroll to position [258, 0]
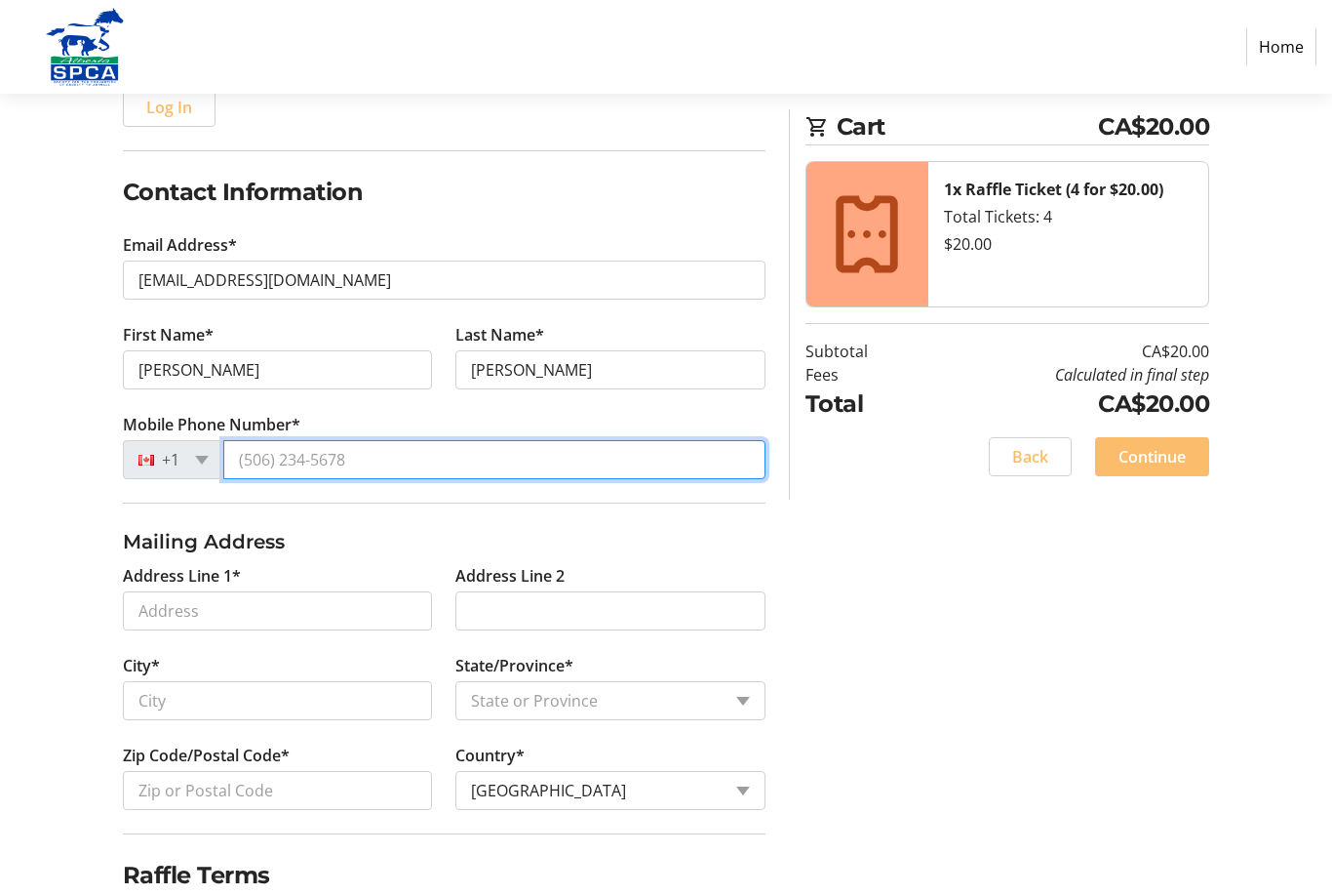
click at [266, 454] on input "Mobile Phone Number*" at bounding box center [494, 459] width 542 height 39
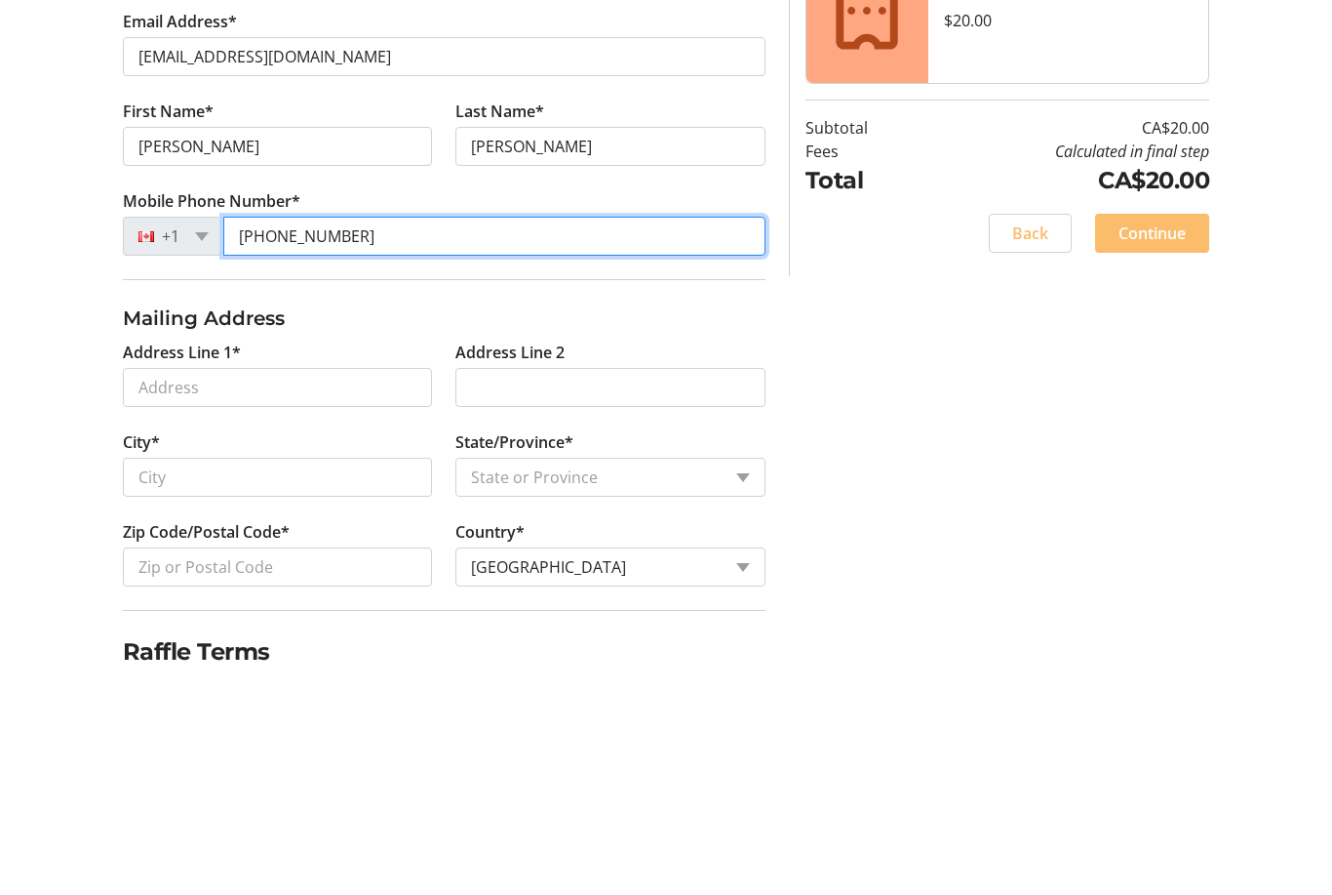
type input "(780) 819-1498"
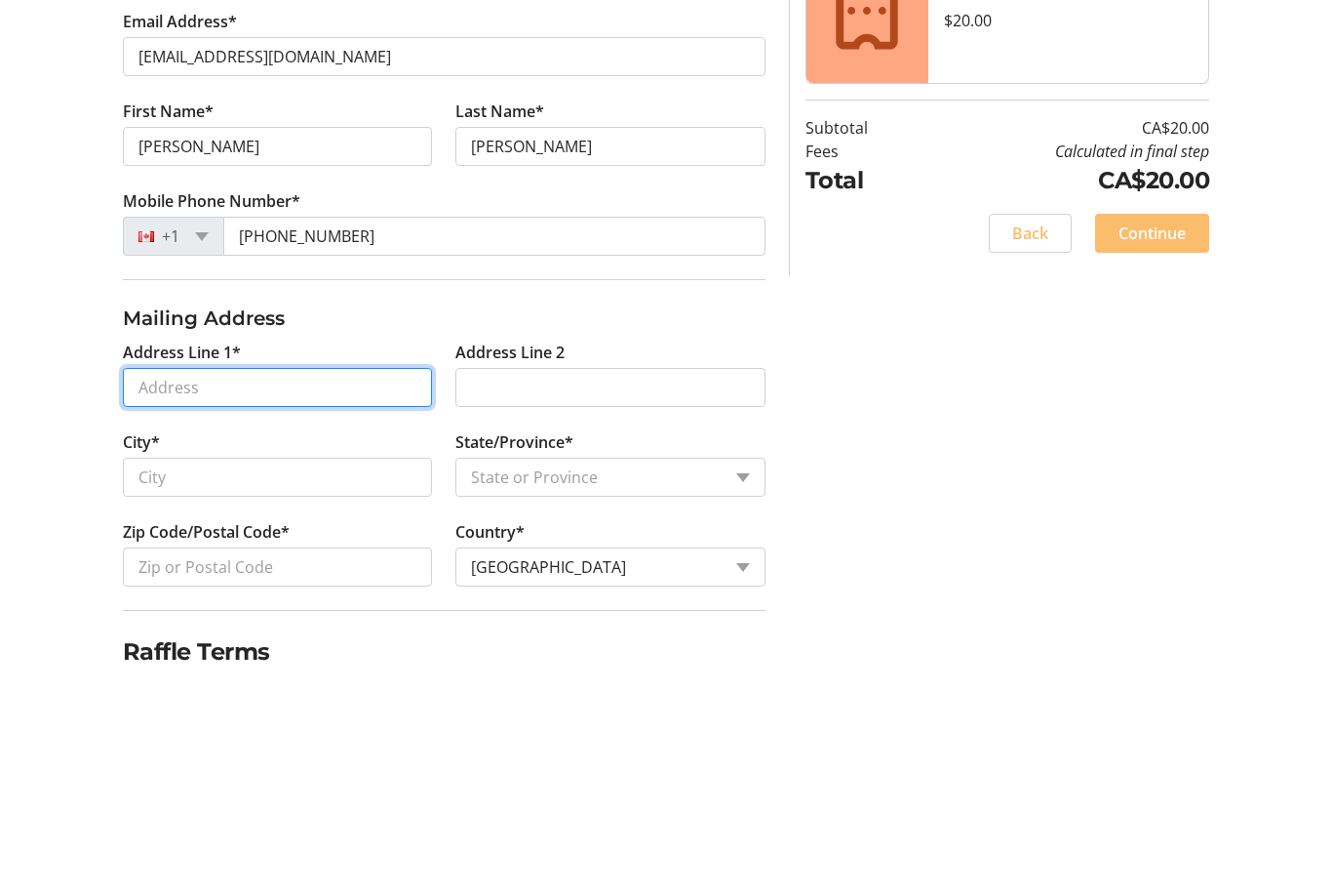
click at [145, 592] on input "Address Line 1*" at bounding box center [278, 611] width 310 height 39
type input "27 Kingswood Dr"
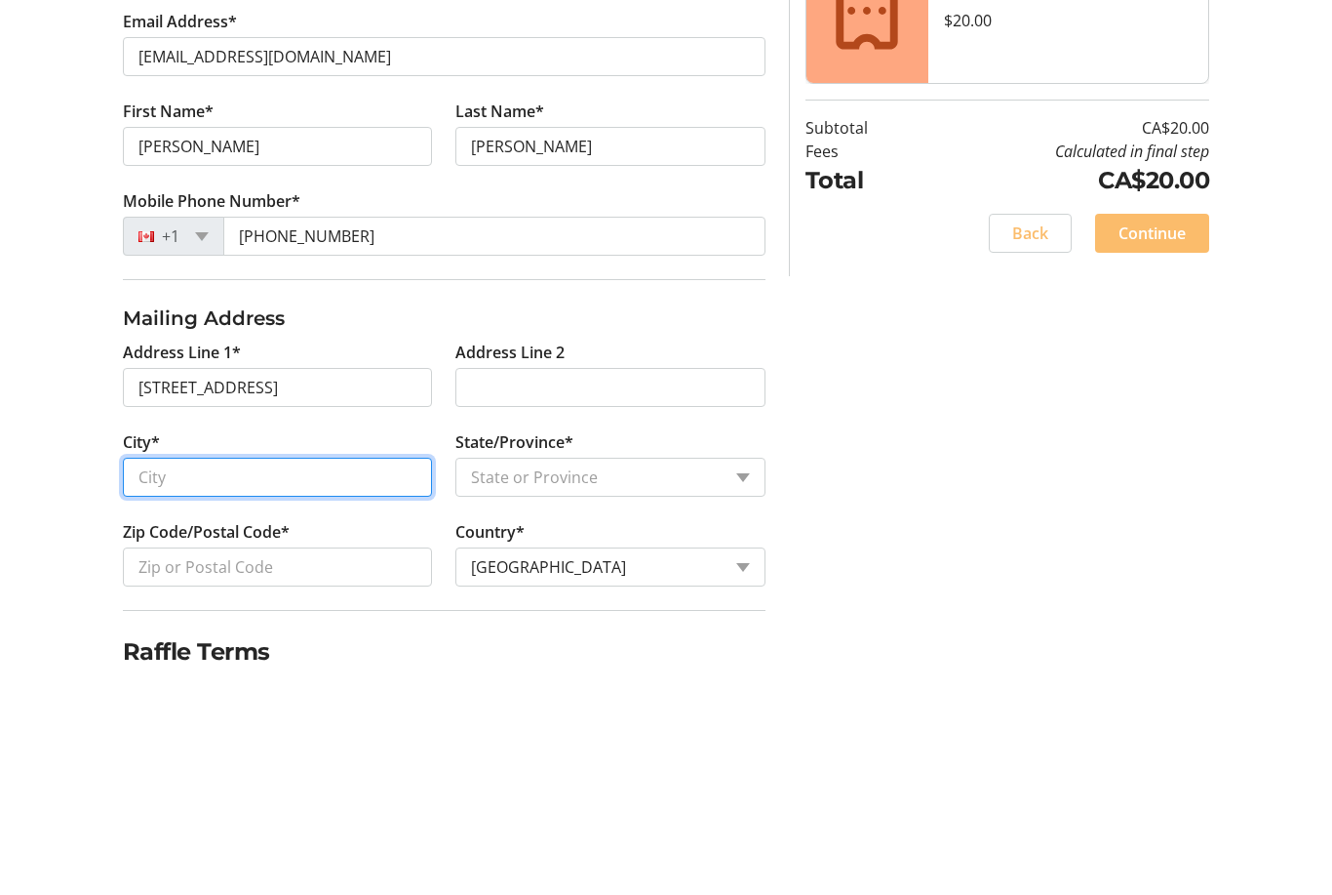
type input "St. Albert"
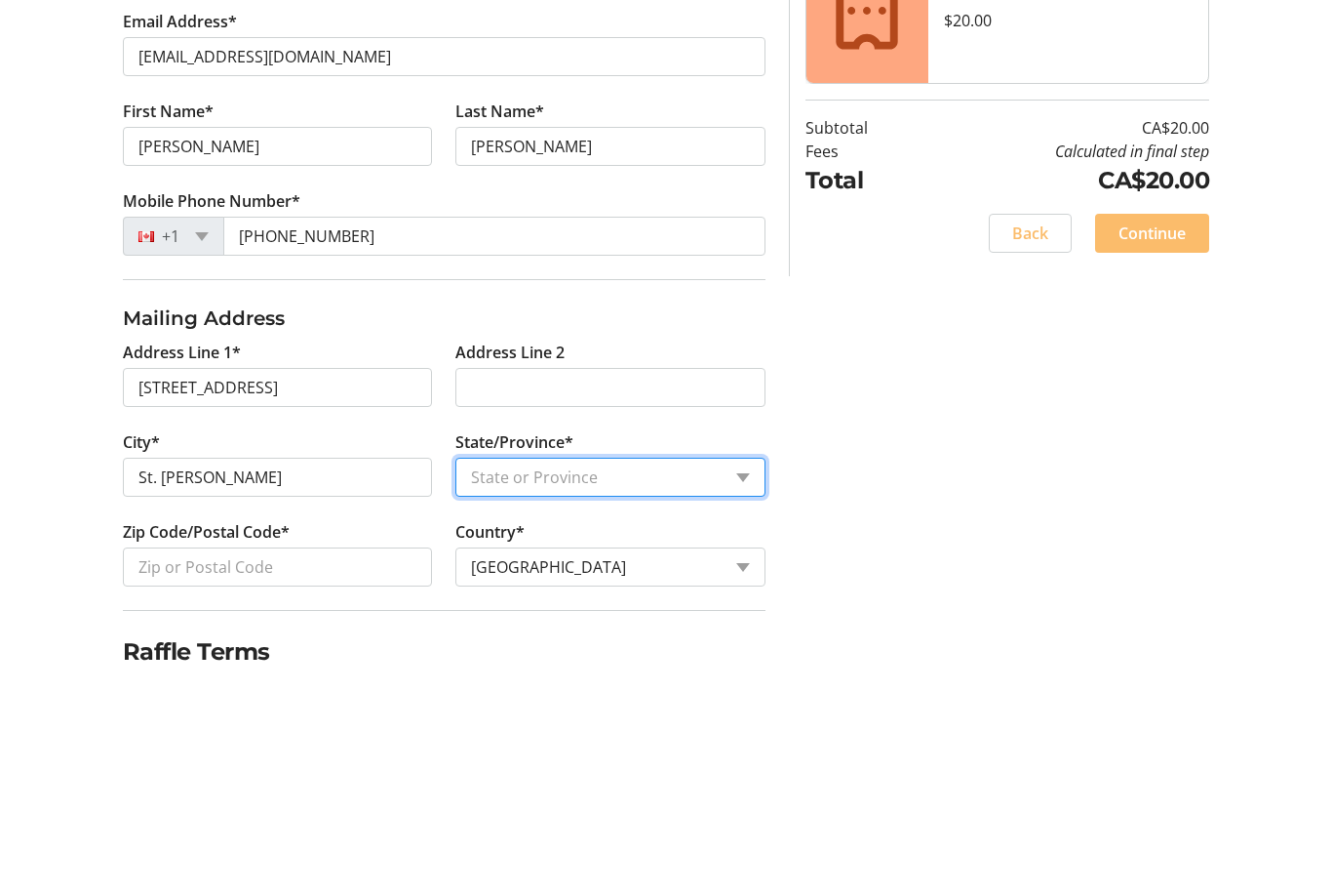
select select "AB"
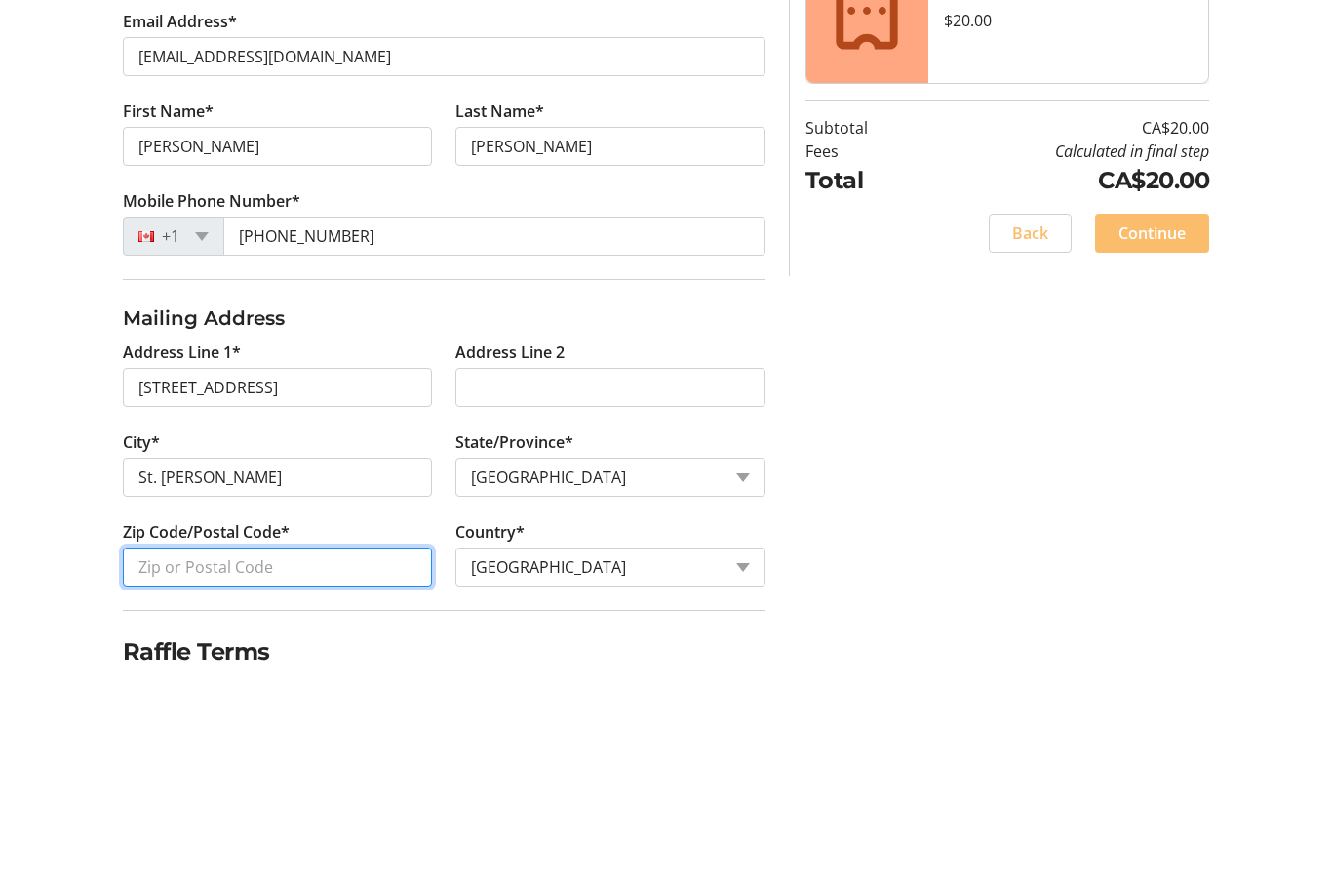
type input "T8N 5S1"
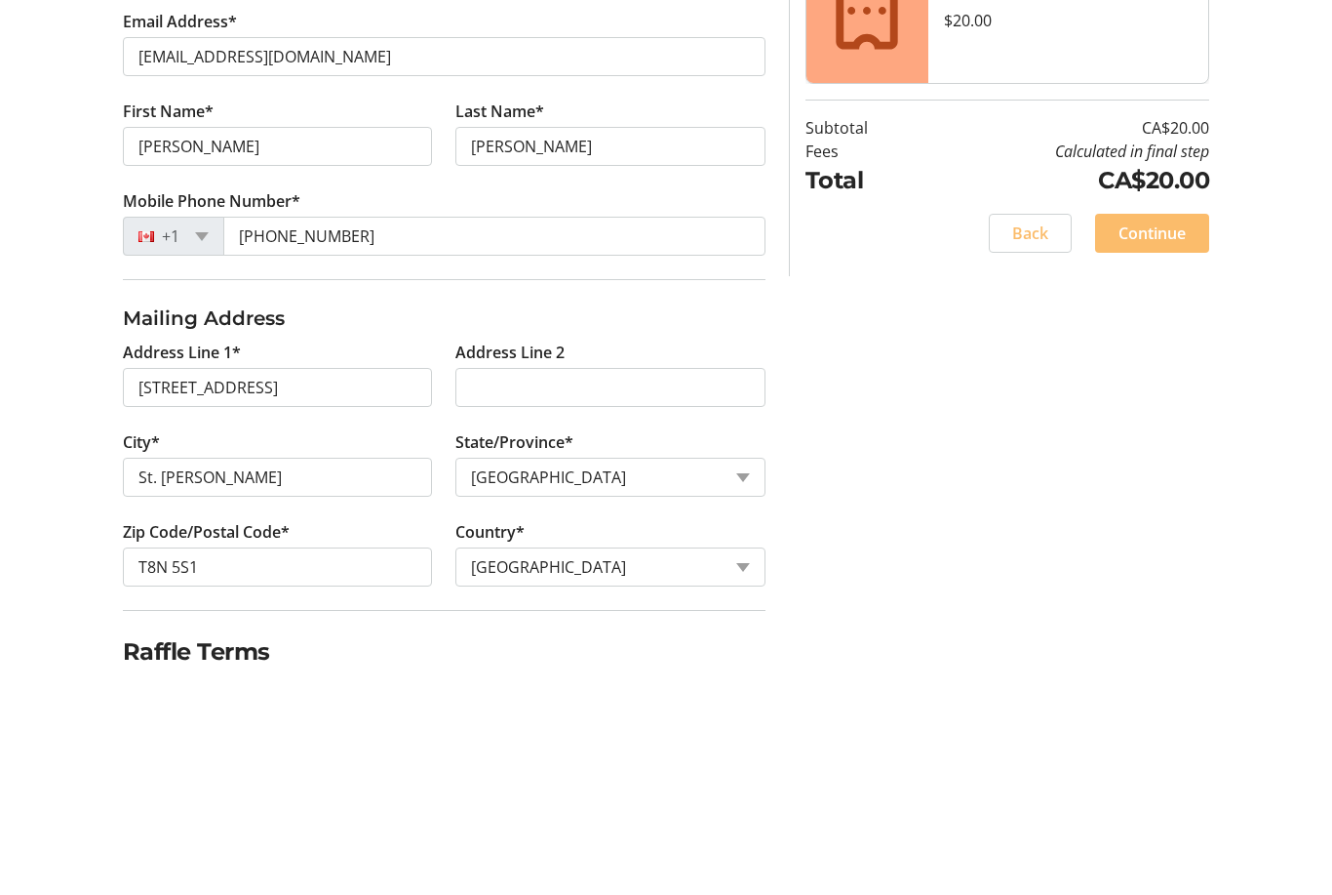
scroll to position [279, 0]
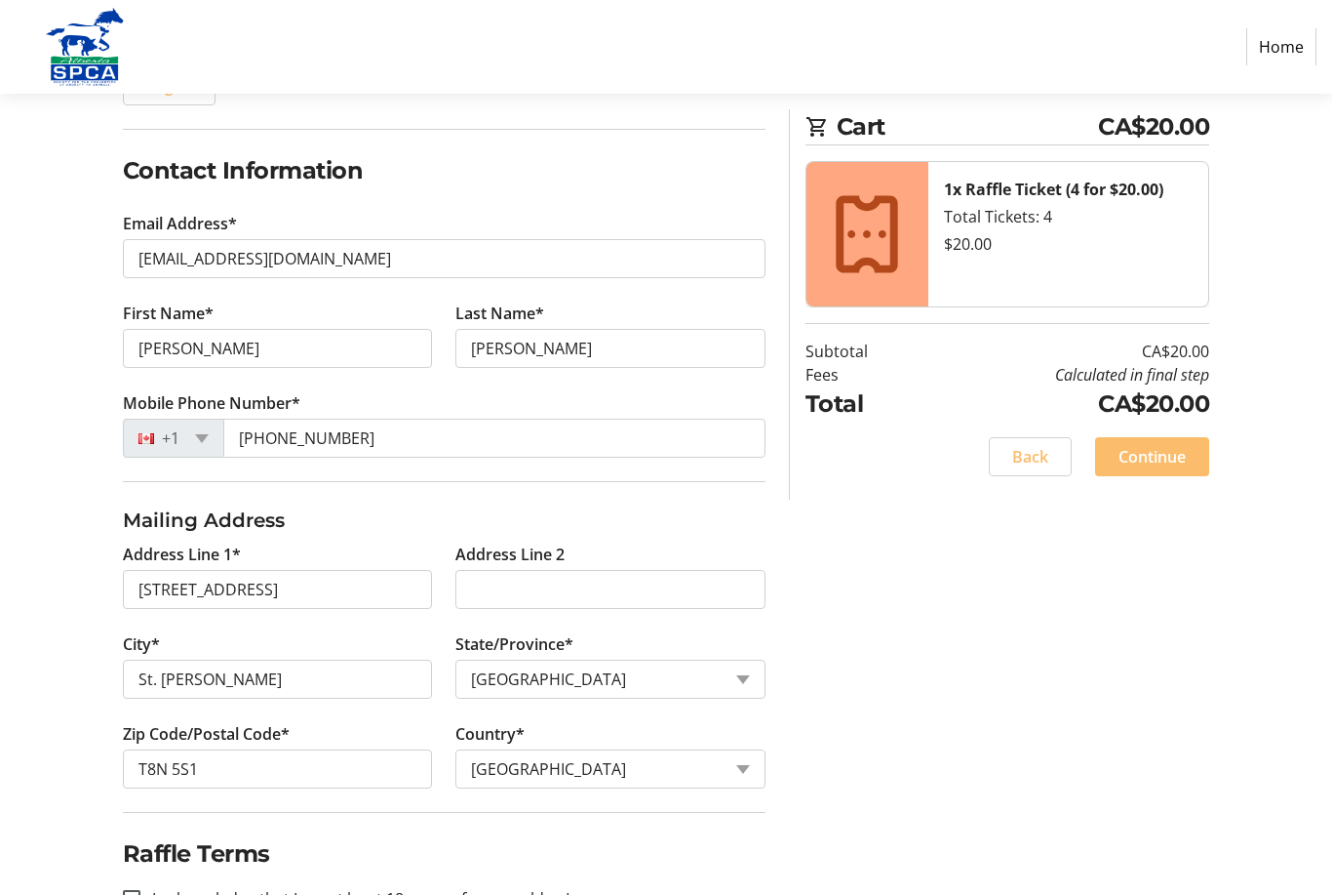
click at [141, 894] on div at bounding box center [131, 898] width 47 height 47
checkbox input "true"
click at [1166, 454] on span "Continue" at bounding box center [1152, 456] width 67 height 23
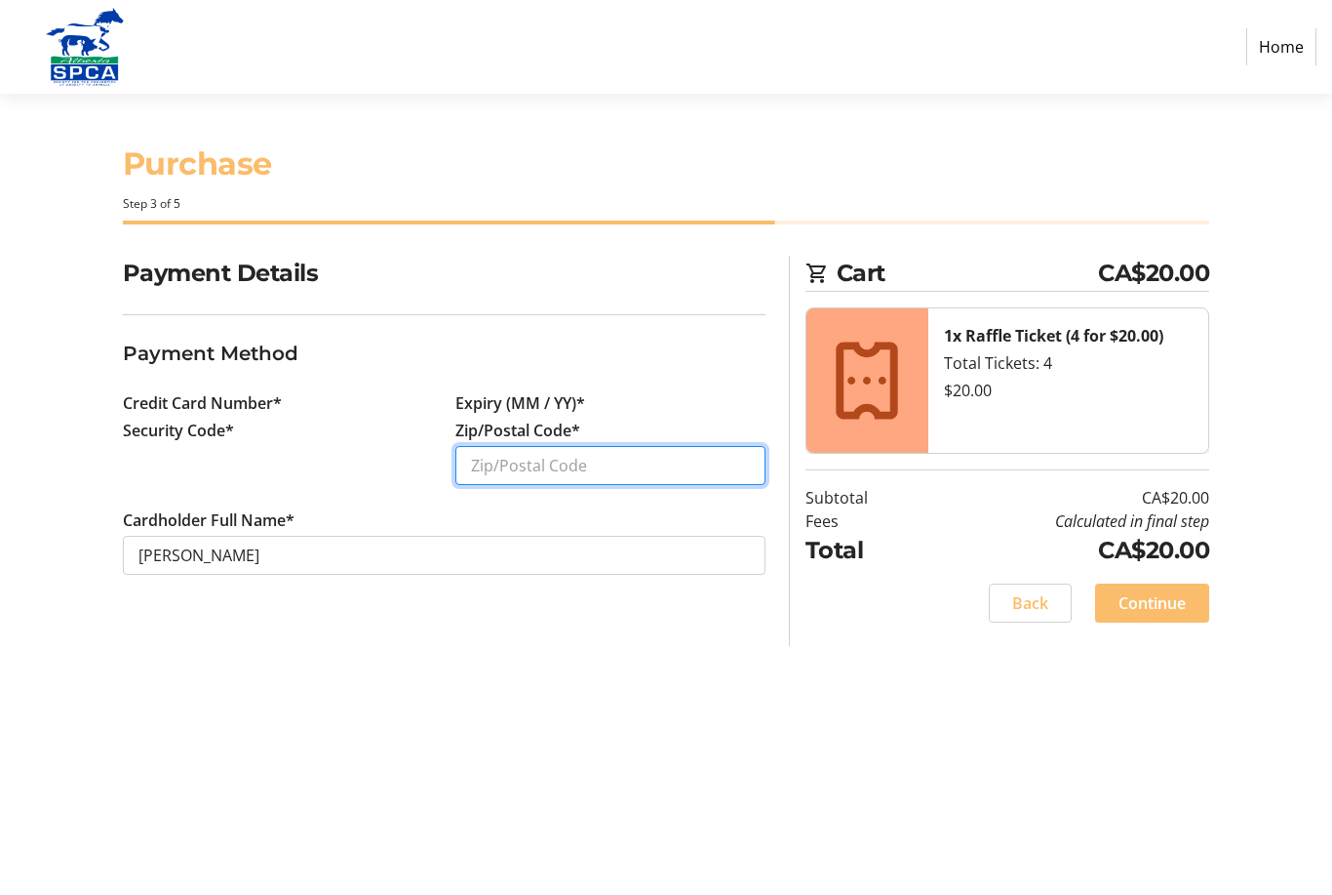
click at [496, 460] on input "Zip/Postal Code*" at bounding box center [611, 465] width 310 height 39
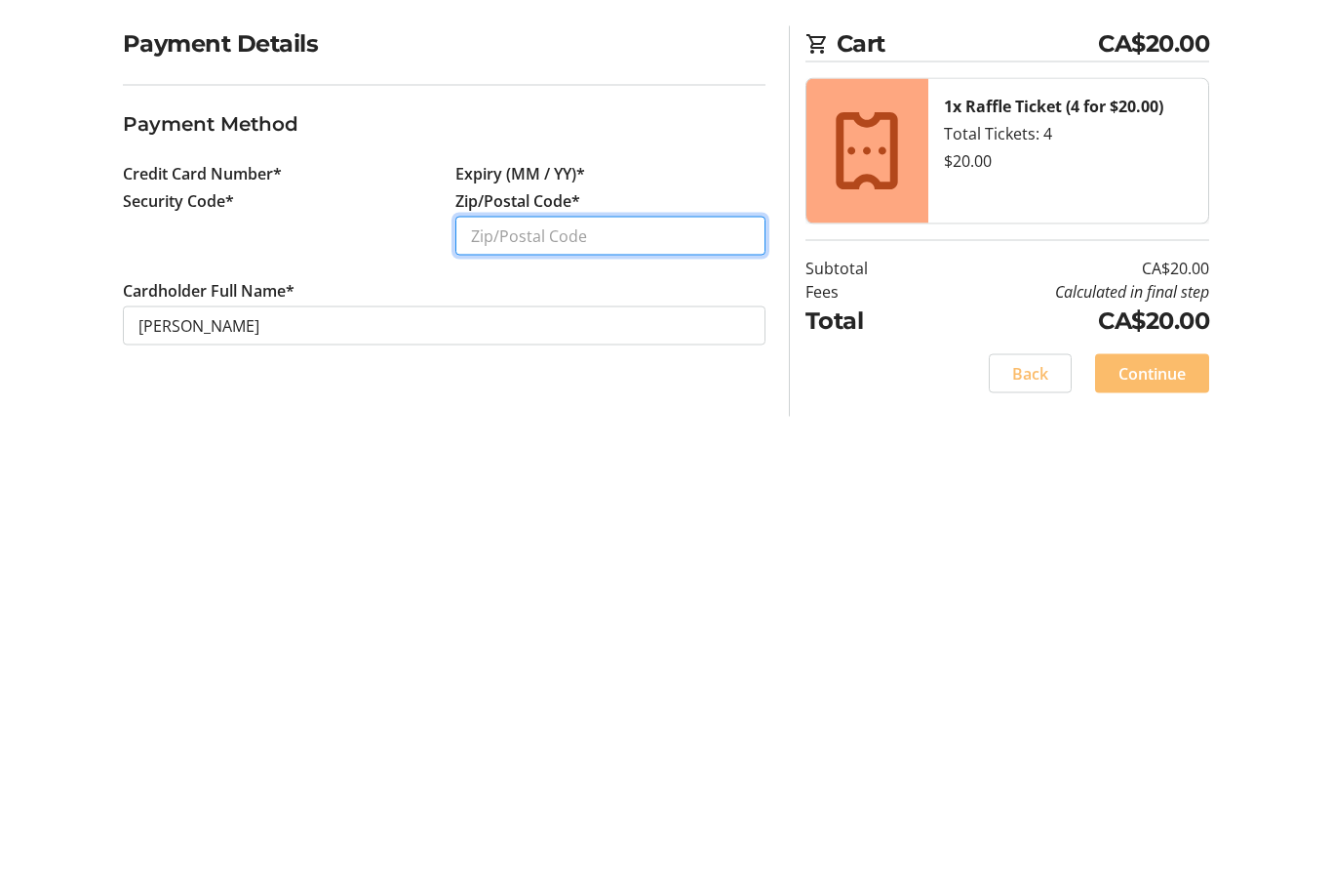
type input "T8N 5S1"
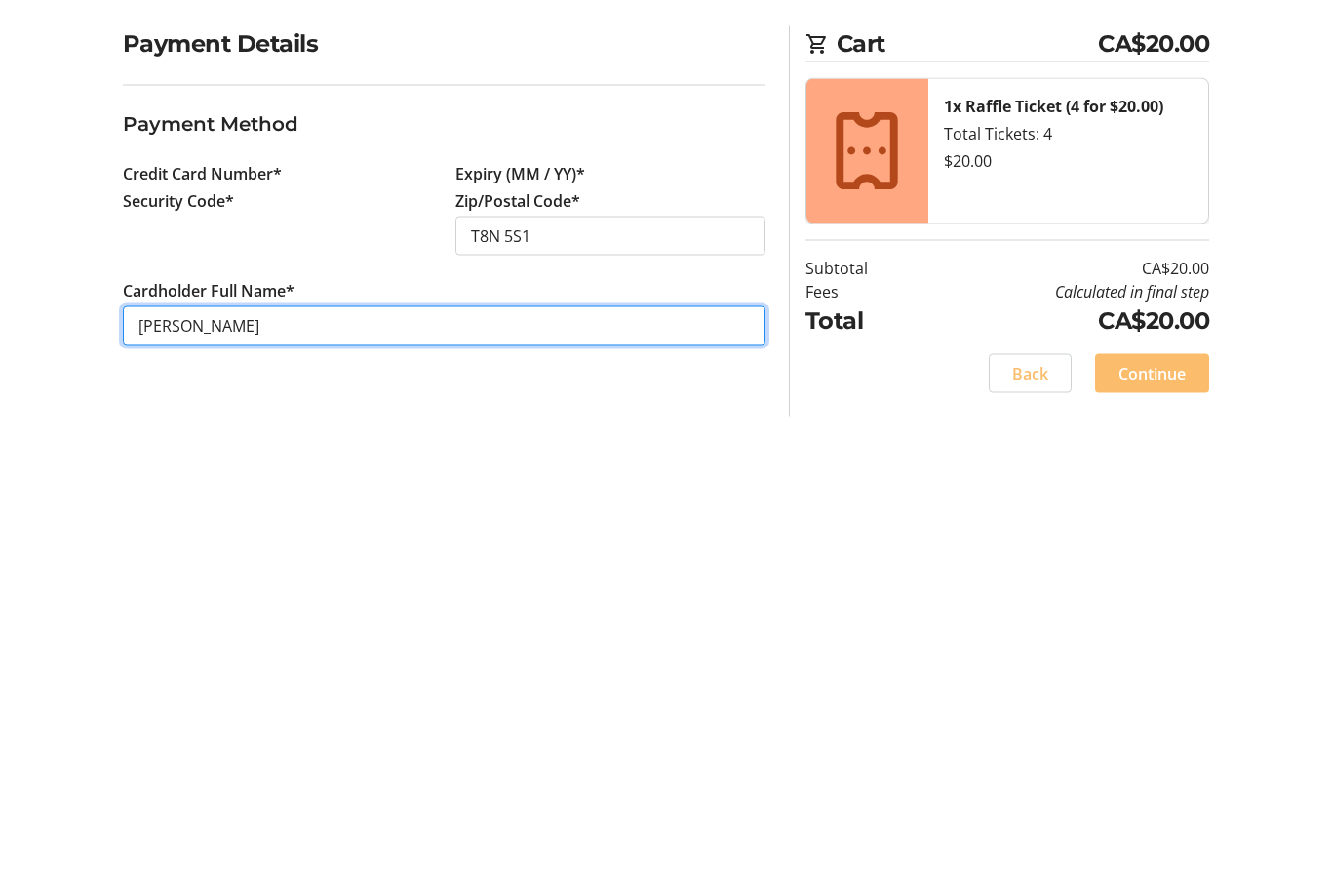
click at [309, 536] on input "Lyle Jacobs" at bounding box center [444, 555] width 643 height 39
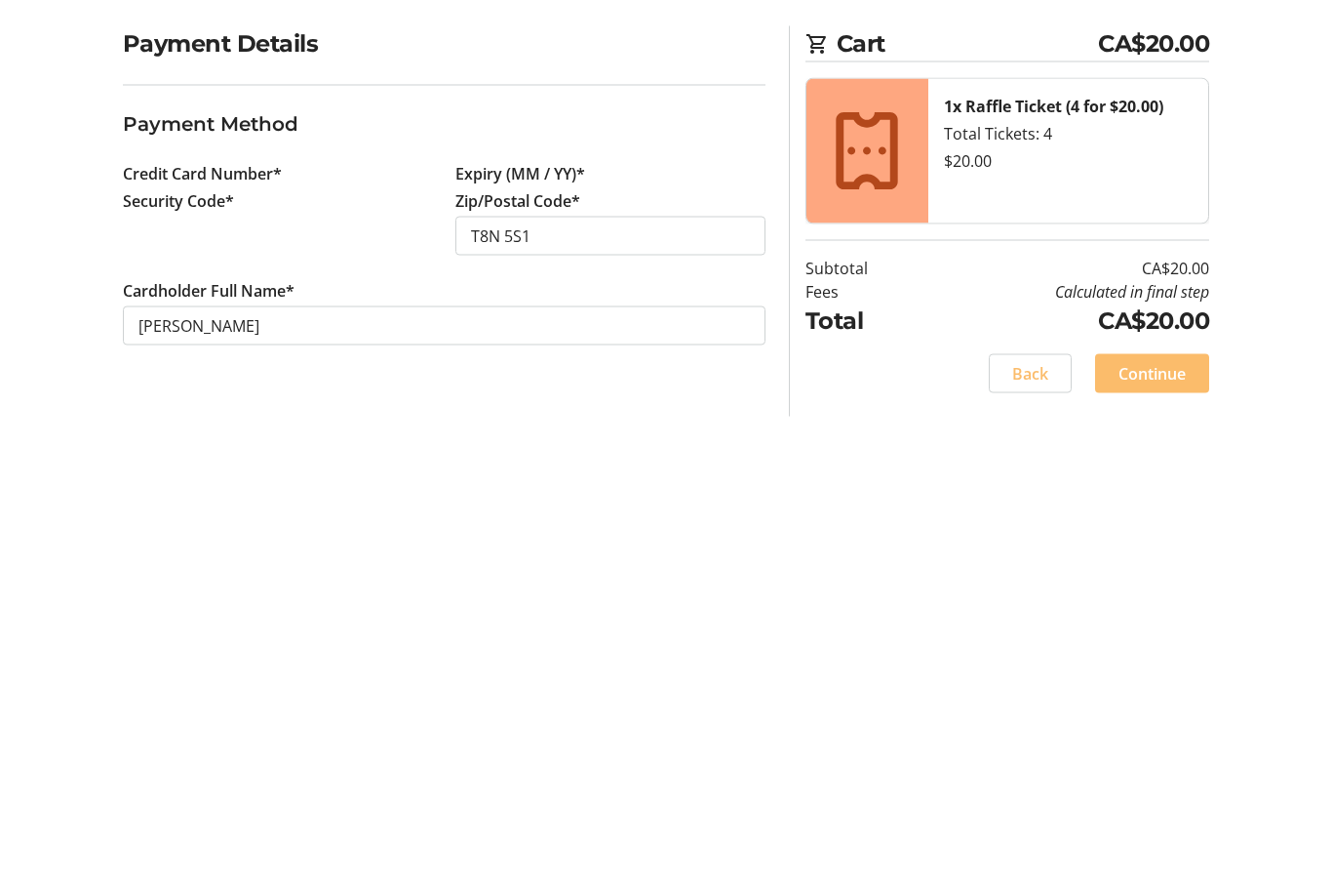
click at [133, 391] on label "Credit Card Number*" at bounding box center [202, 402] width 159 height 23
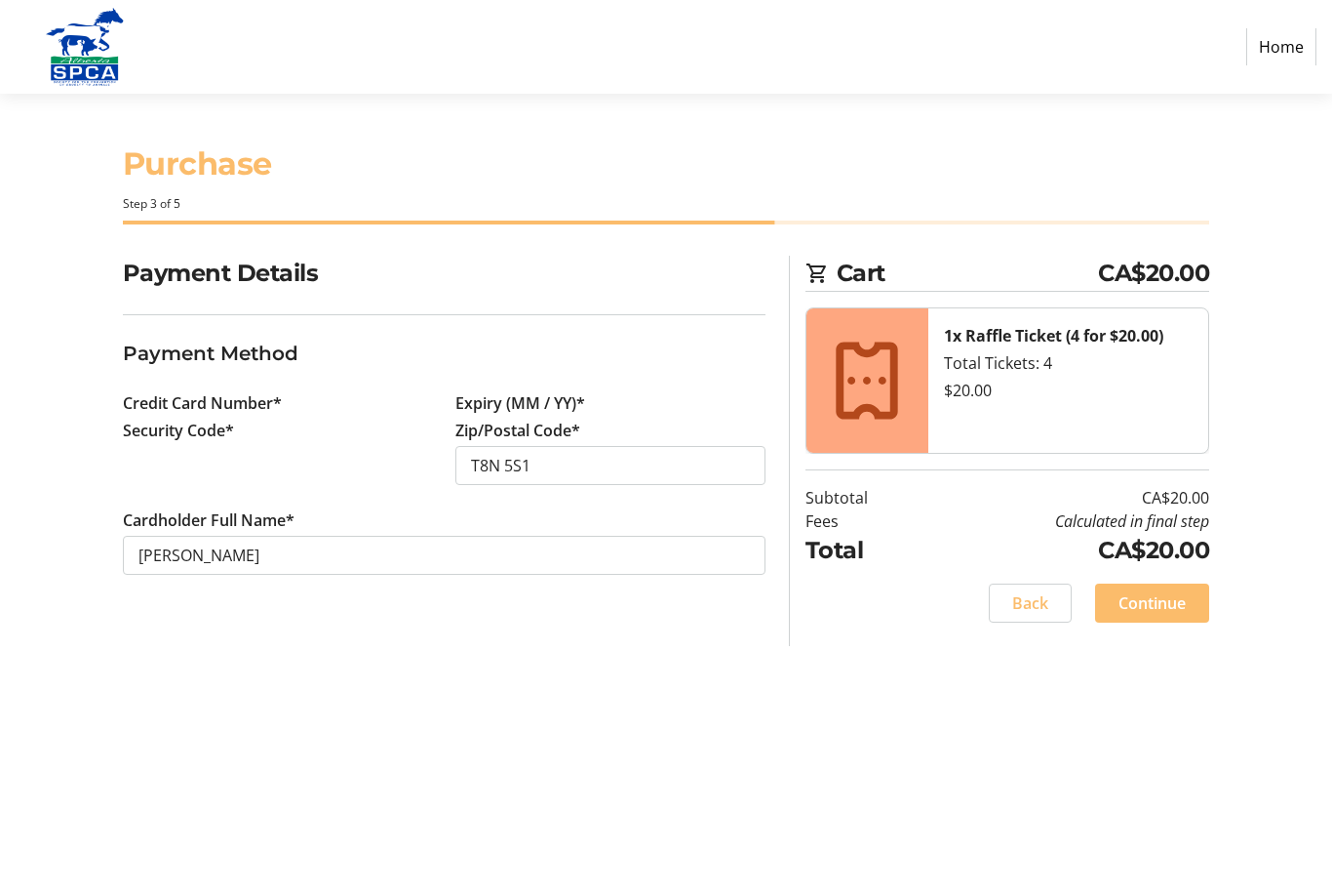
click at [142, 413] on label "Credit Card Number*" at bounding box center [202, 402] width 159 height 23
click at [204, 402] on label "Credit Card Number*" at bounding box center [202, 402] width 159 height 23
click at [479, 384] on form "Payment Method Credit Card Number* Expiry (MM / YY)* Security Code* Zip/Postal …" at bounding box center [444, 467] width 643 height 259
click at [492, 407] on label "Expiry (MM / YY)*" at bounding box center [521, 402] width 130 height 23
click at [147, 410] on label "Credit Card Number*" at bounding box center [202, 402] width 159 height 23
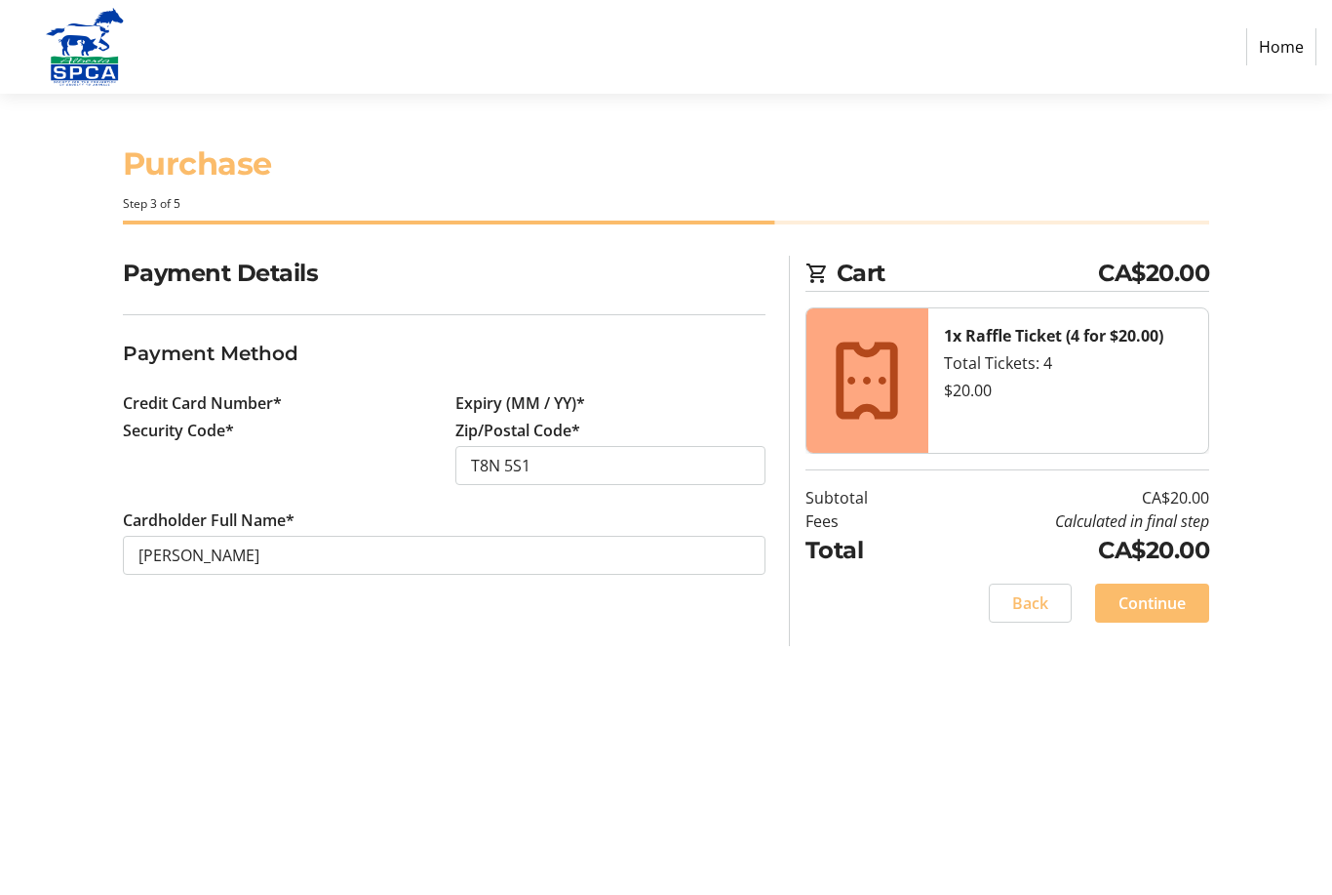
click at [156, 415] on div "Credit Card Number*" at bounding box center [278, 404] width 334 height 27
click at [51, 464] on div "Payment Details Payment Method Credit Card Number* Expiry (MM / YY)* Security C…" at bounding box center [666, 451] width 1332 height 390
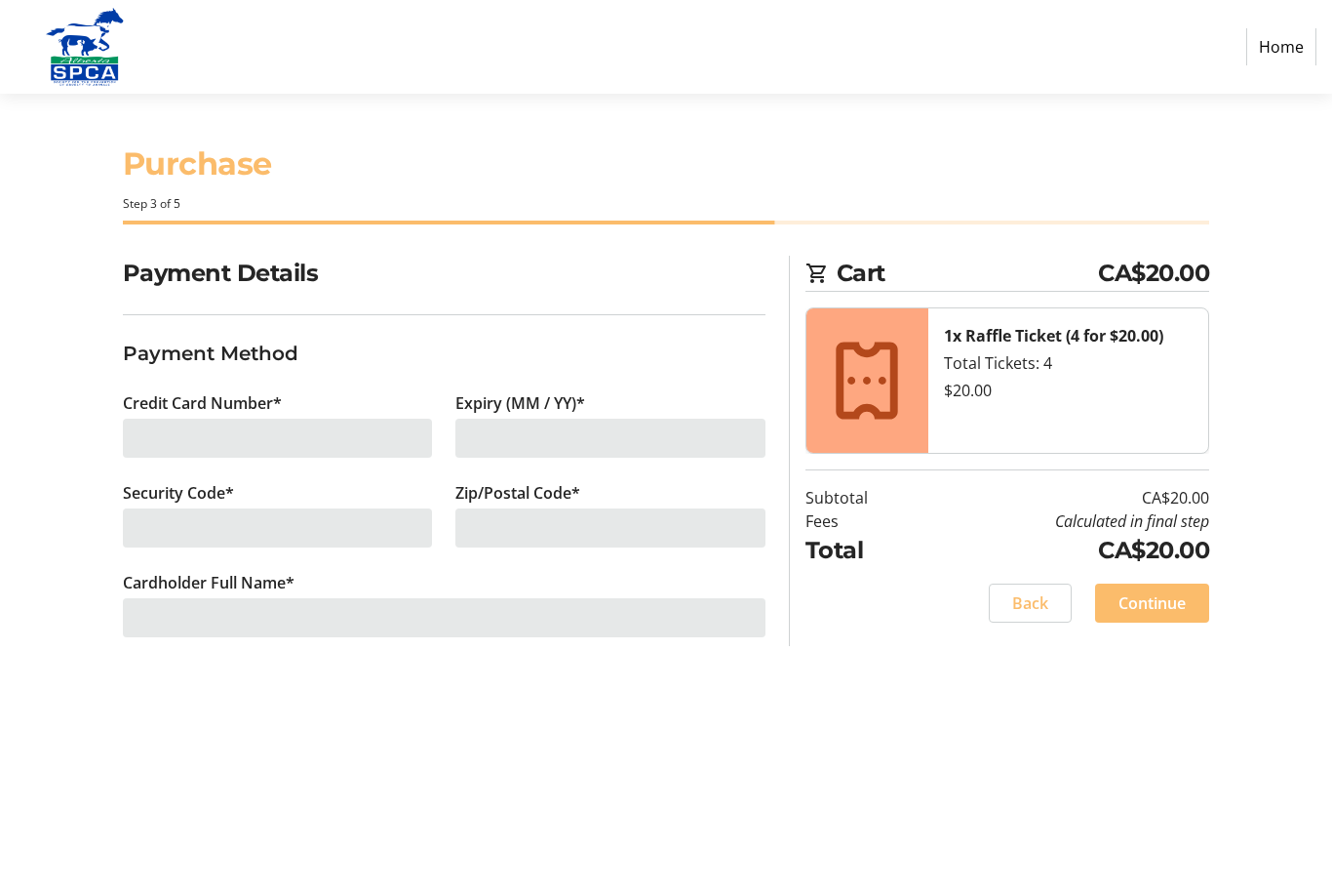
click at [141, 433] on div at bounding box center [278, 437] width 310 height 39
click at [157, 437] on div at bounding box center [278, 437] width 310 height 39
click at [184, 443] on div at bounding box center [278, 437] width 310 height 39
click at [154, 388] on form "Payment Method Credit Card Number* Expiry (MM / YY)* Security Code* Zip/Postal …" at bounding box center [444, 499] width 643 height 322
click at [140, 418] on div "Credit Card Number*" at bounding box center [278, 436] width 334 height 90
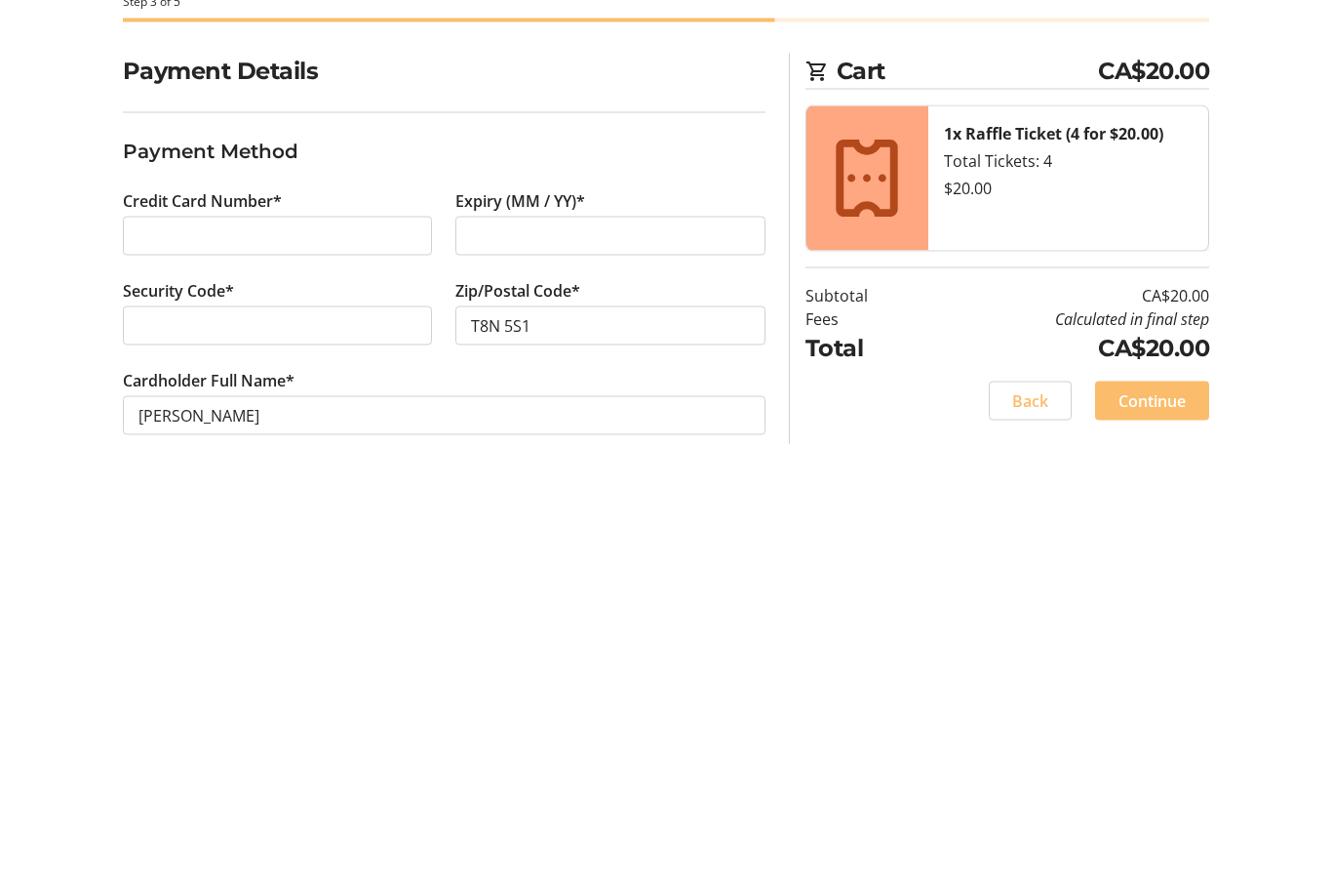
click at [540, 418] on div at bounding box center [611, 437] width 310 height 39
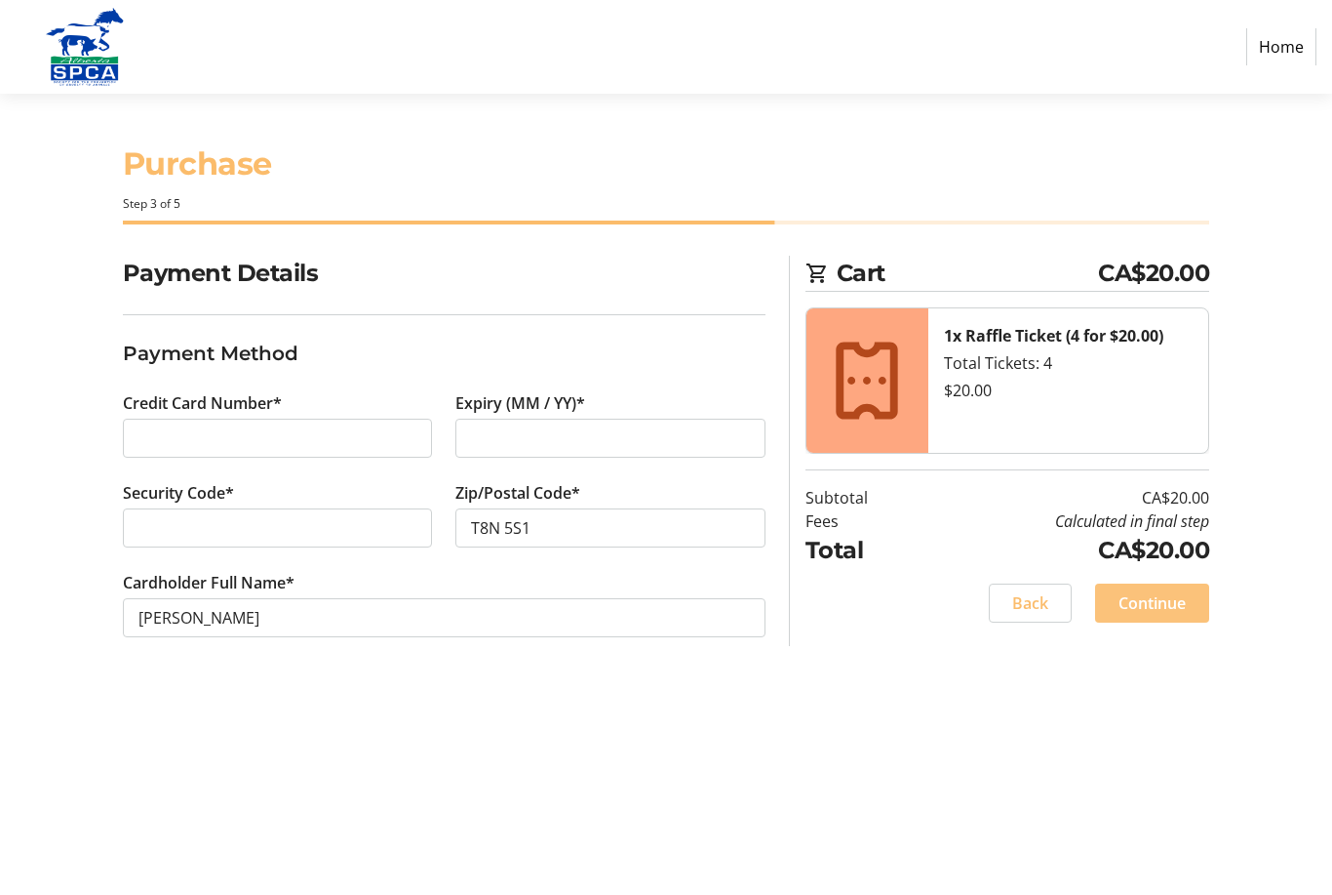
click at [1163, 595] on span "Continue" at bounding box center [1152, 602] width 67 height 23
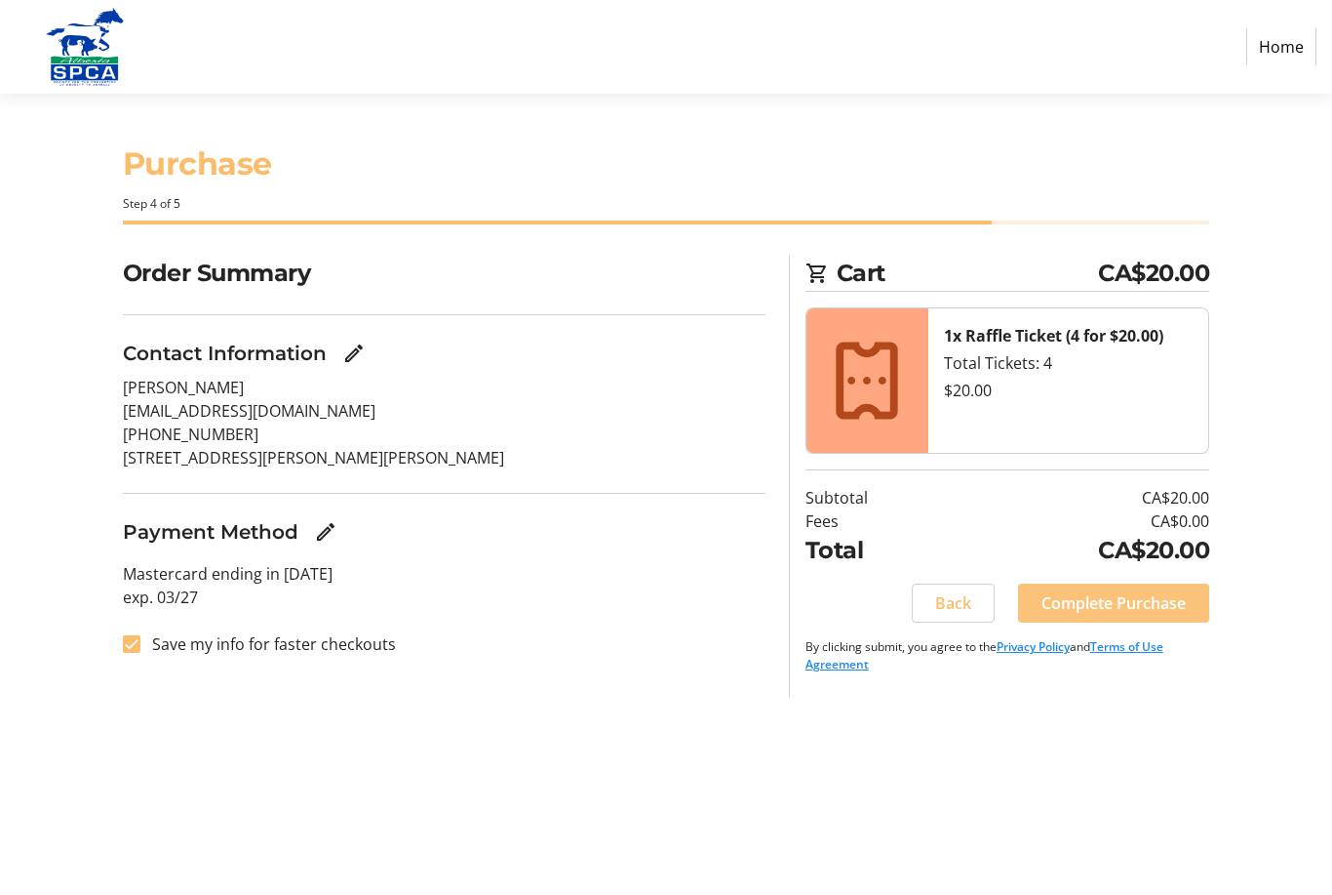
click at [1128, 613] on span "Complete Purchase" at bounding box center [1114, 602] width 144 height 23
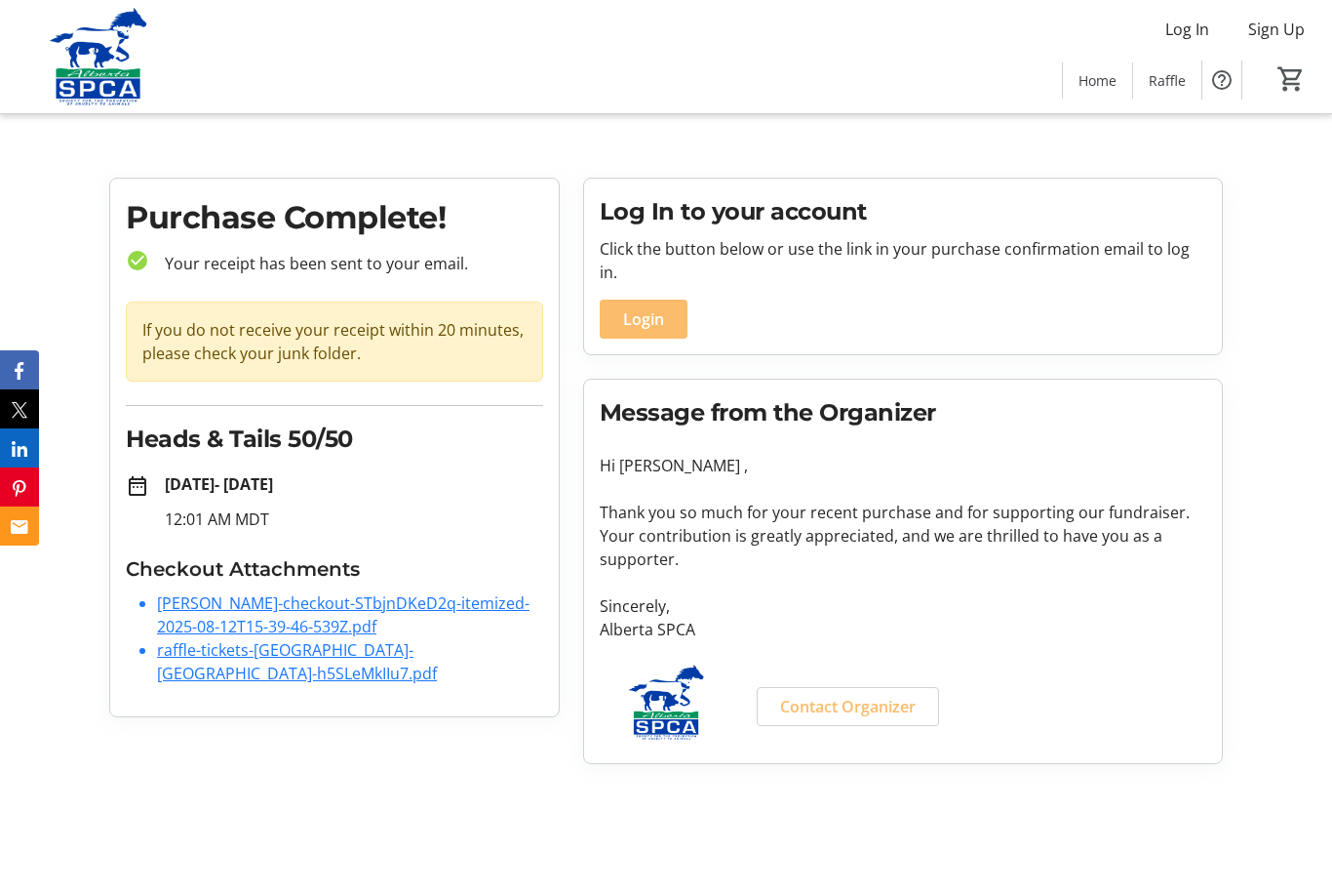
click at [643, 307] on span "Login" at bounding box center [643, 318] width 41 height 23
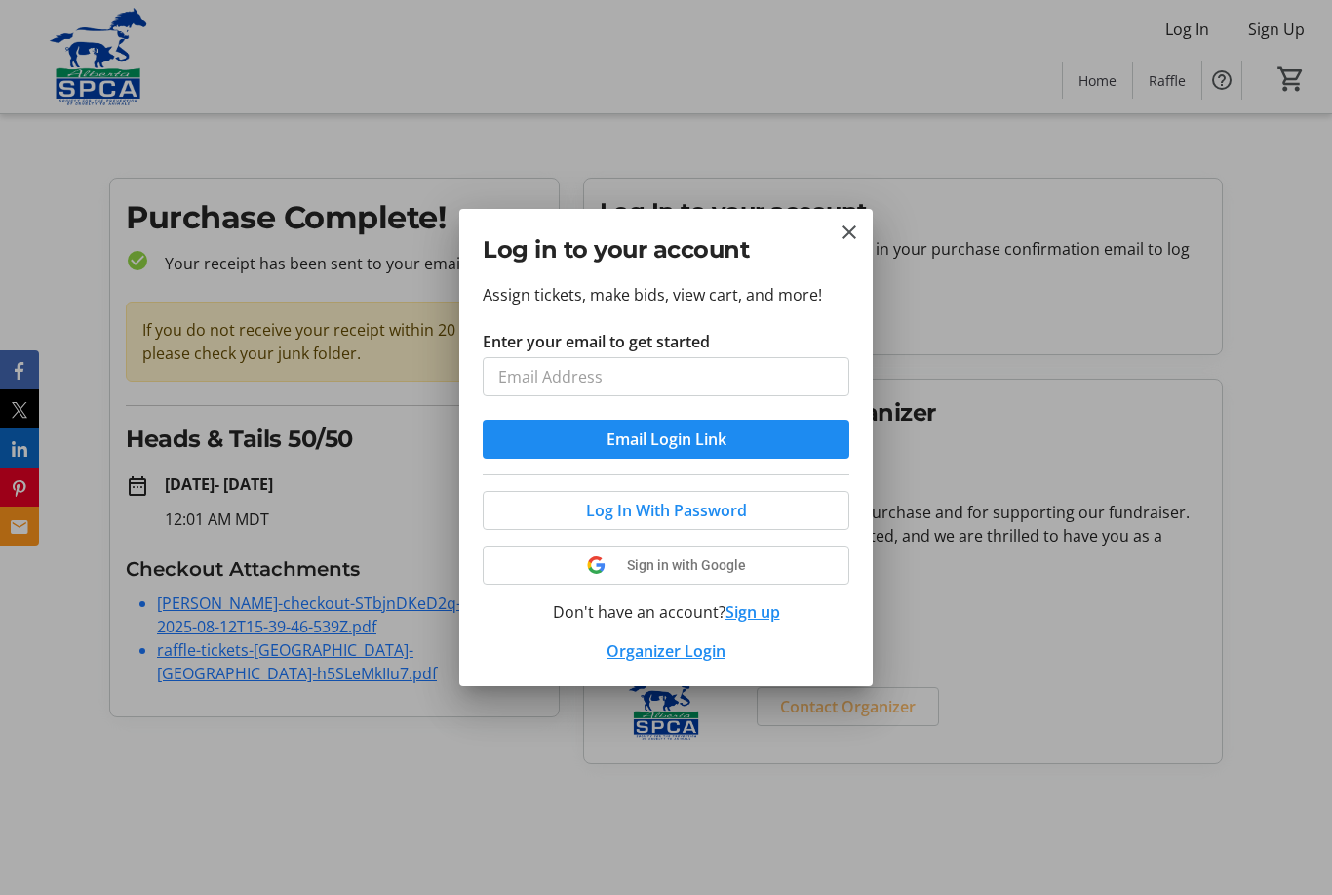
click at [758, 434] on span "submit" at bounding box center [666, 439] width 367 height 47
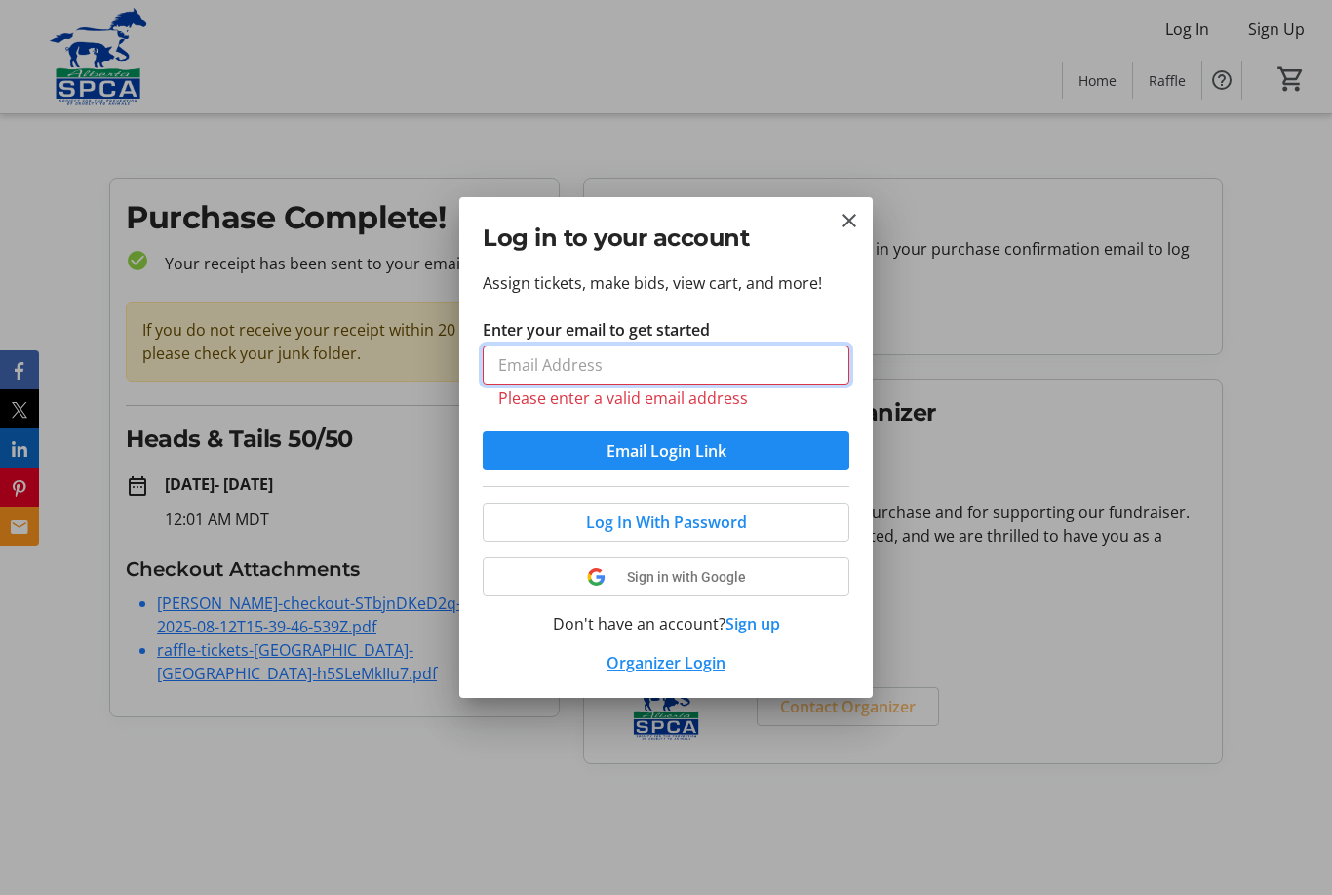
click at [577, 370] on input "Enter your email to get started" at bounding box center [666, 364] width 367 height 39
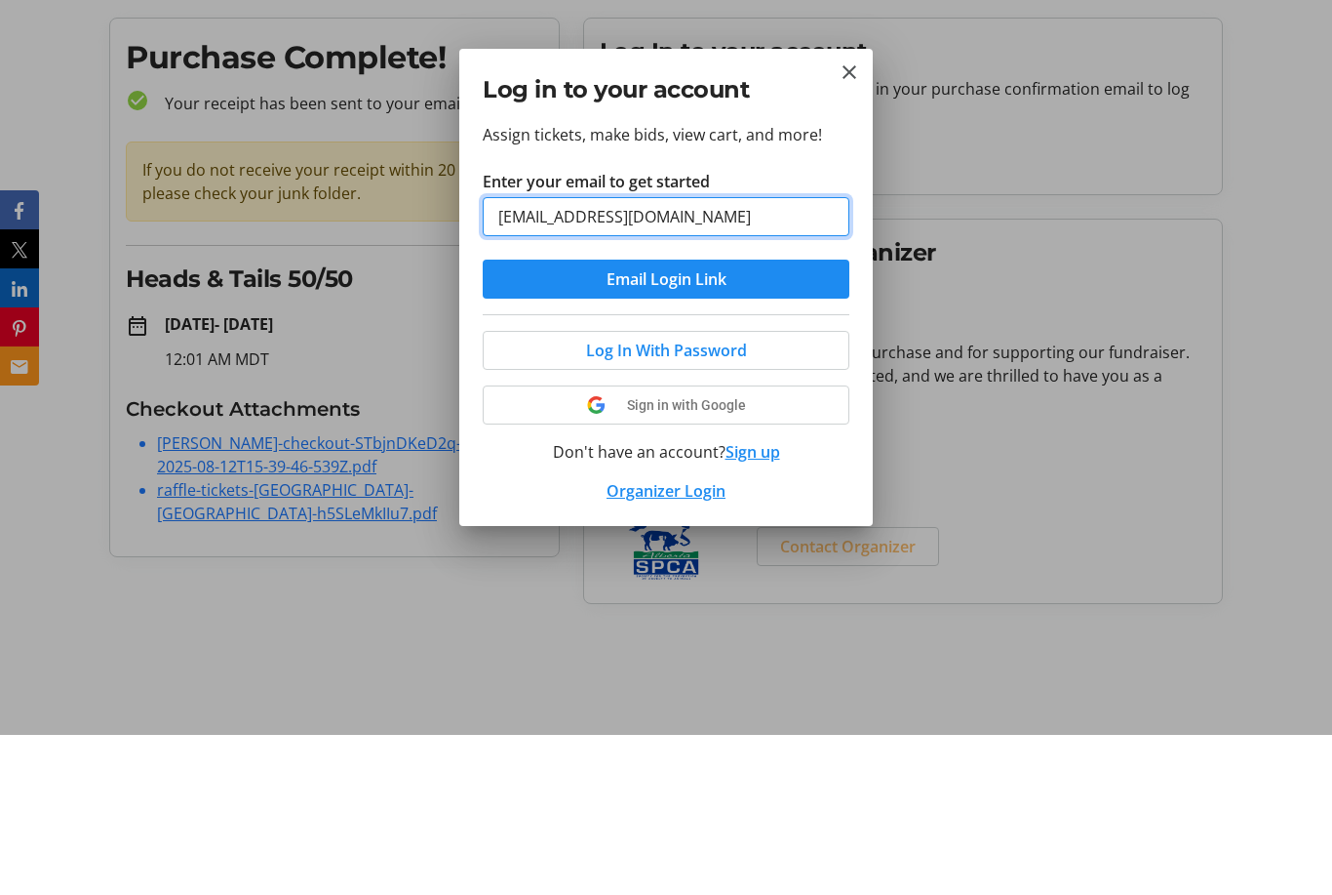
type input "lyleja@telus.net"
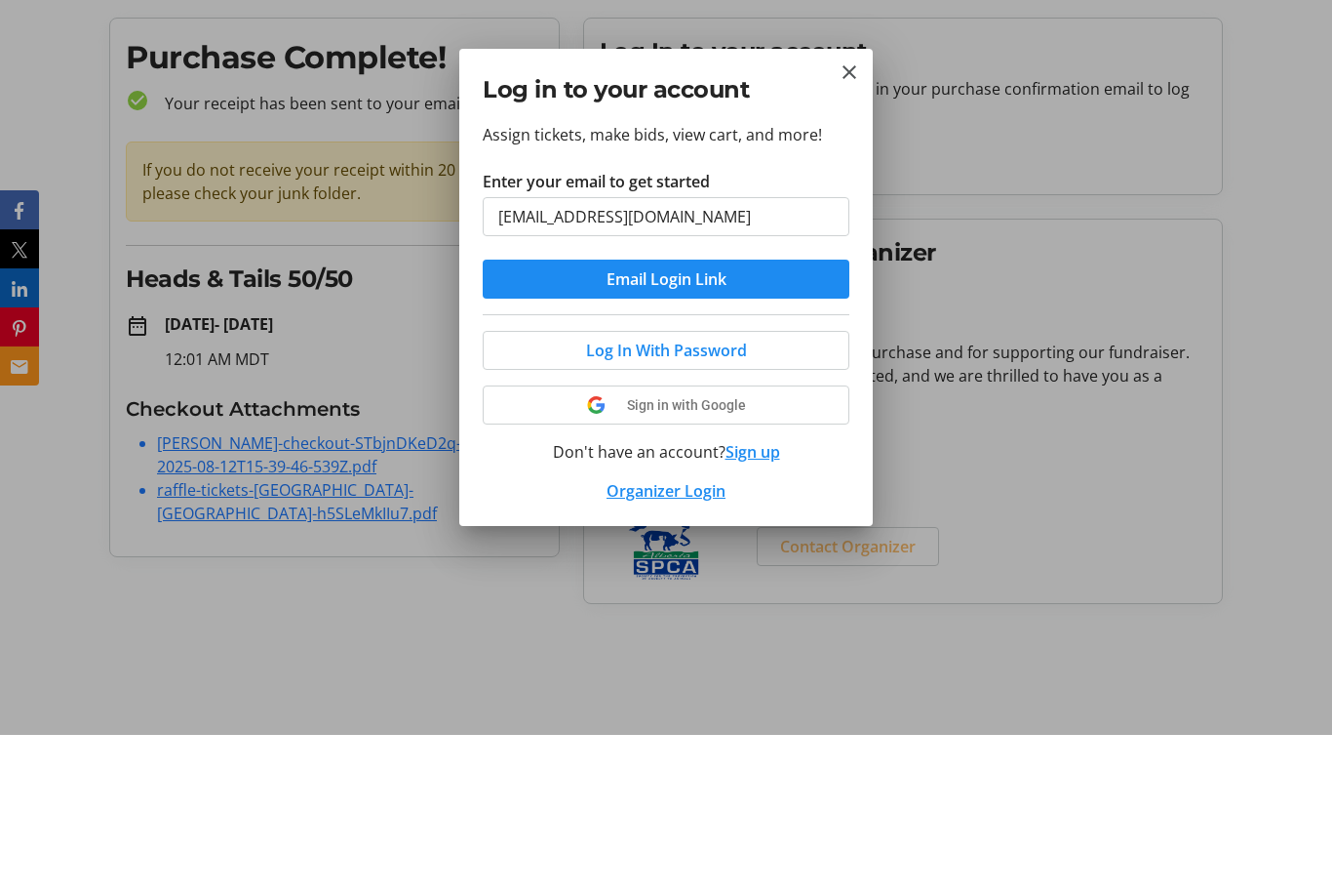
click at [764, 416] on span "submit" at bounding box center [666, 439] width 367 height 47
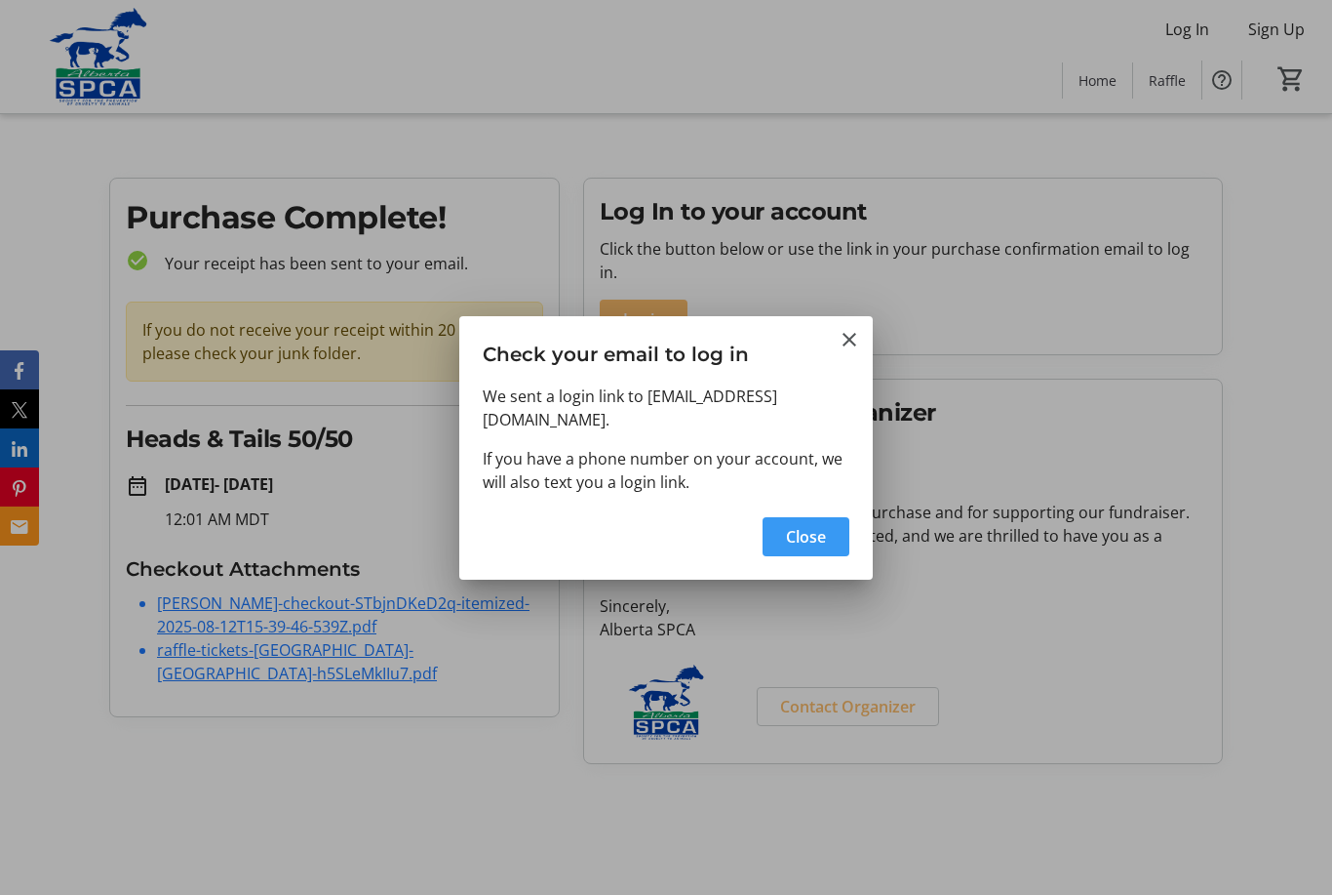
click at [814, 525] on span "Close" at bounding box center [806, 536] width 40 height 23
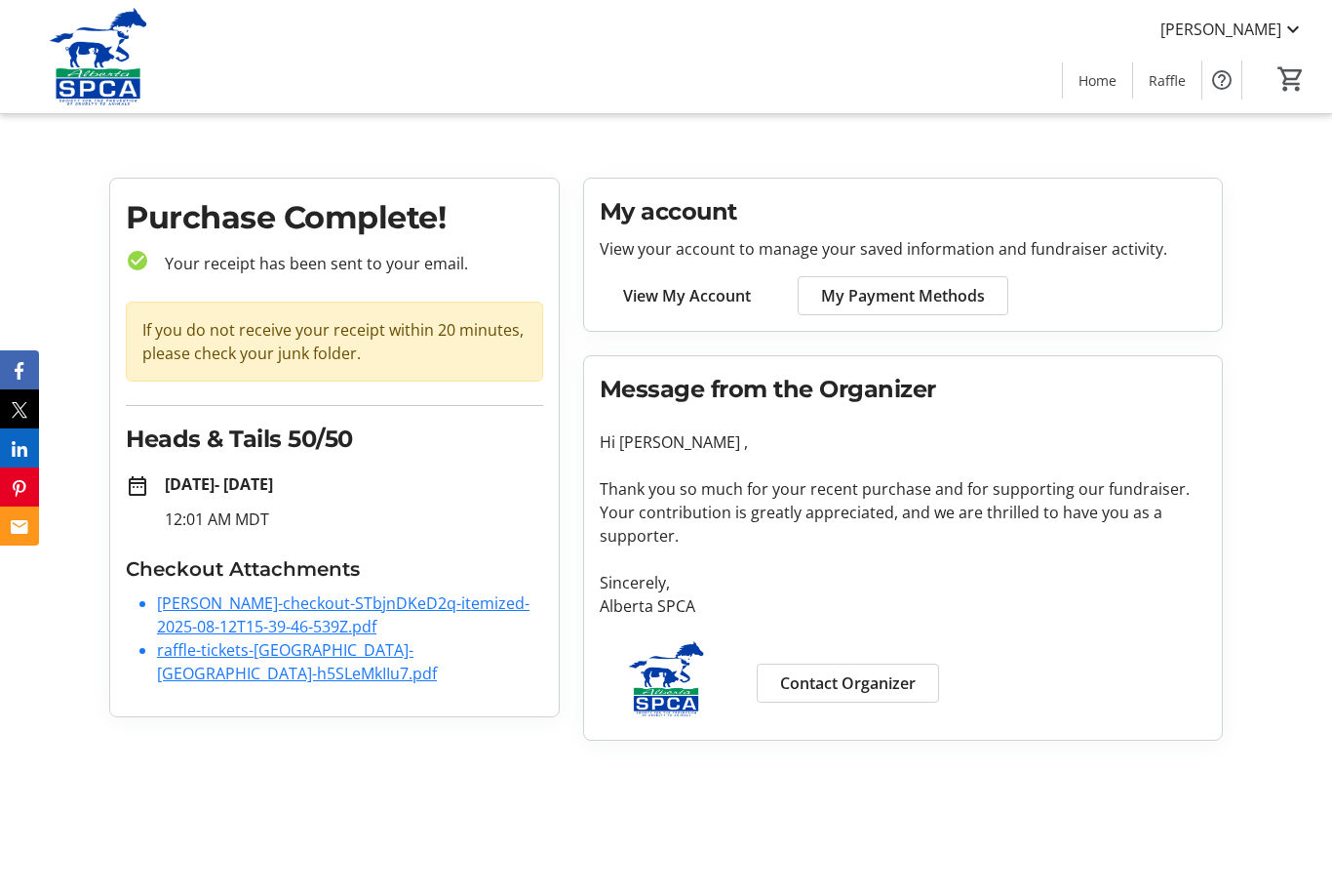
click at [708, 290] on span "View My Account" at bounding box center [687, 295] width 128 height 23
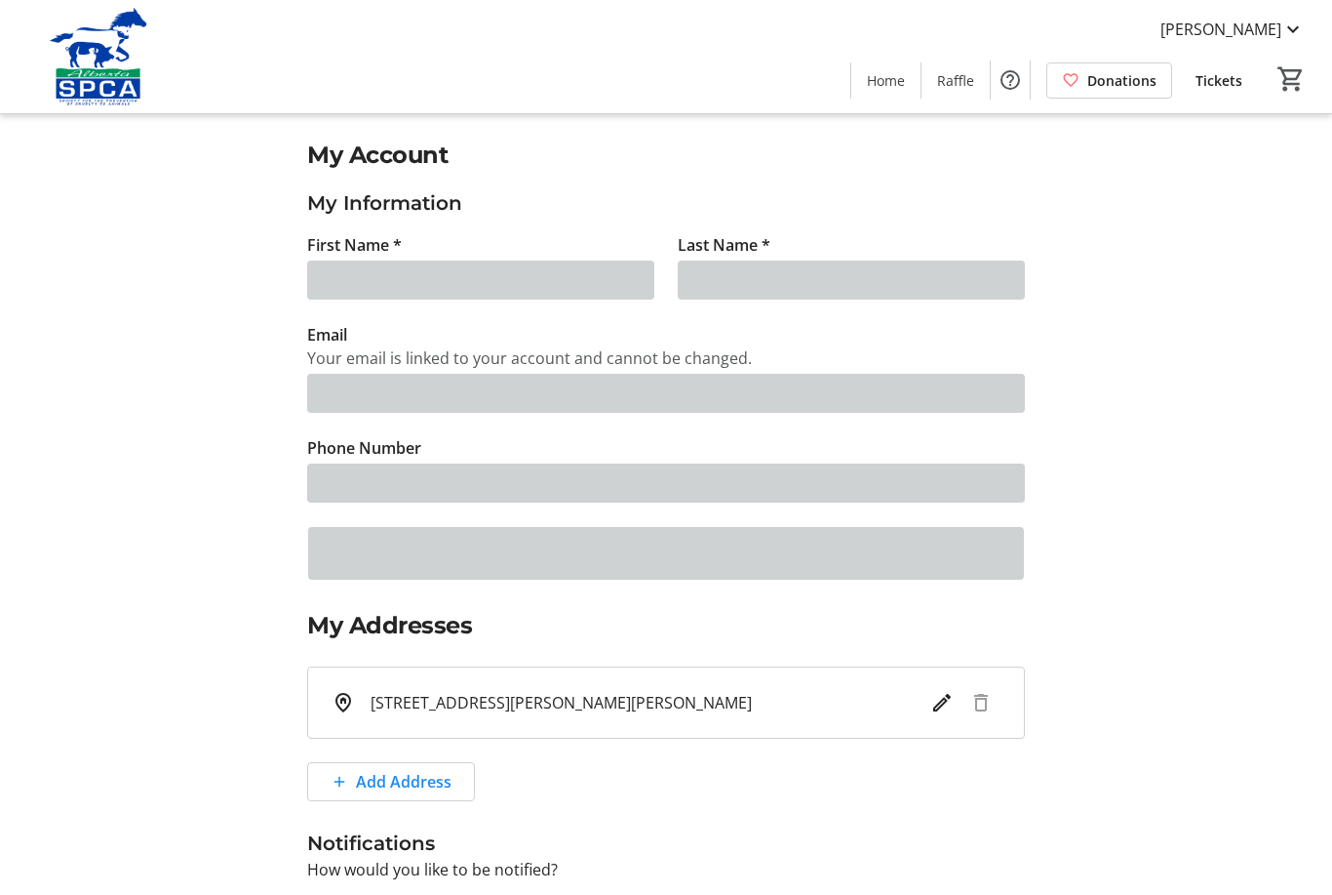
type input "Lyle"
type input "Jacobs"
type input "lyleja@telus.net"
type input "(780) 819-1498"
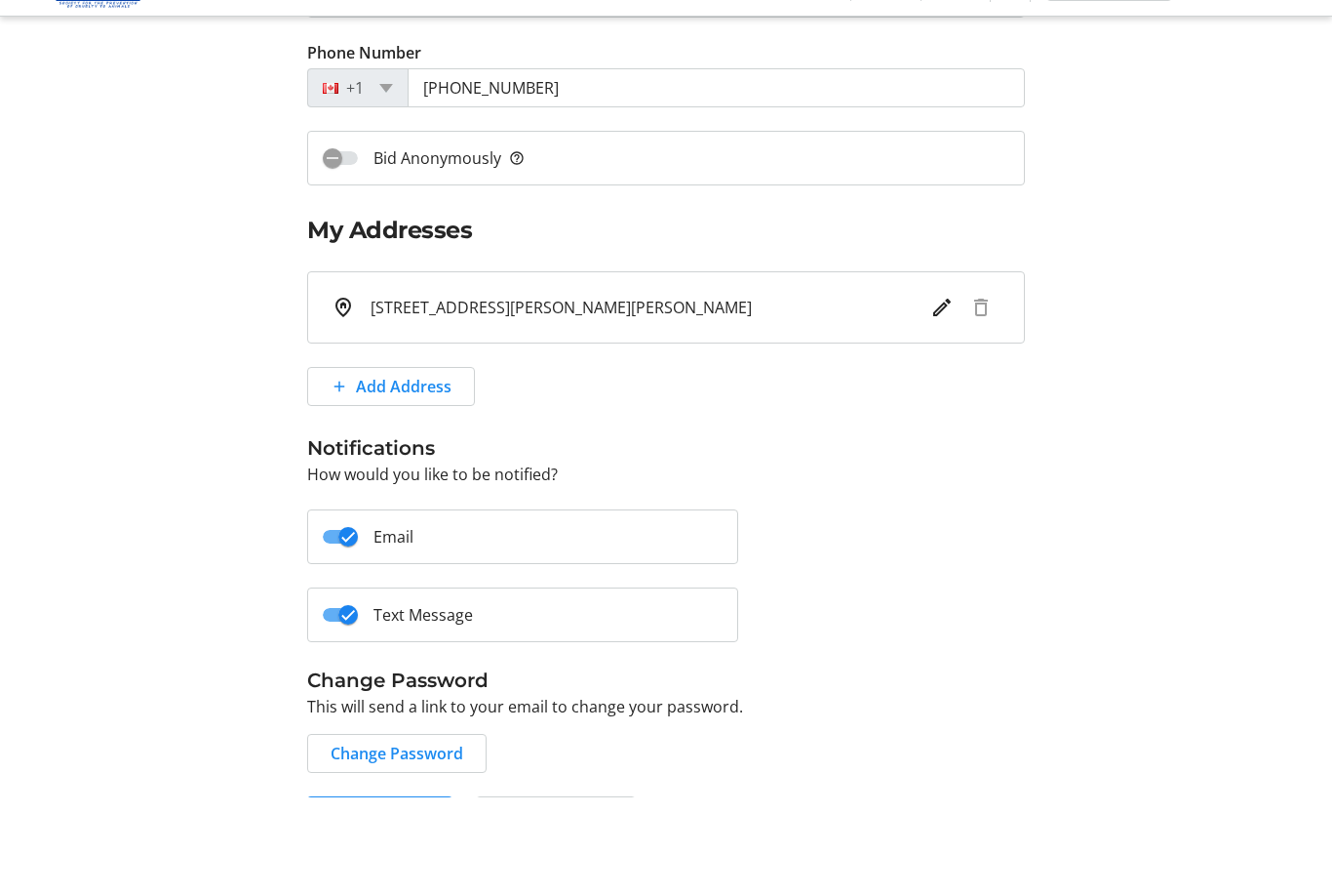
scroll to position [297, 0]
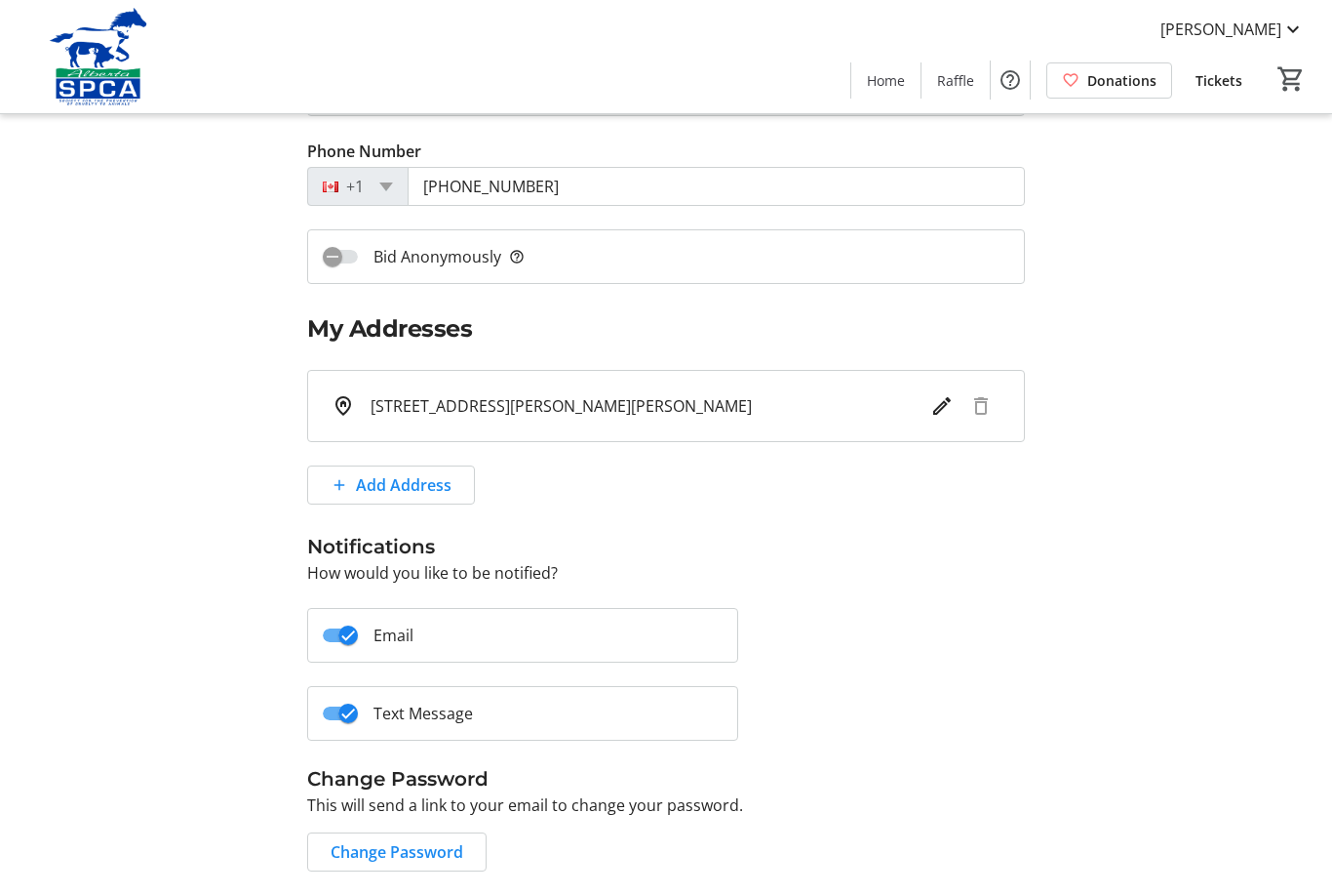
click at [1258, 32] on span "Lyle Jacobs" at bounding box center [1221, 29] width 121 height 23
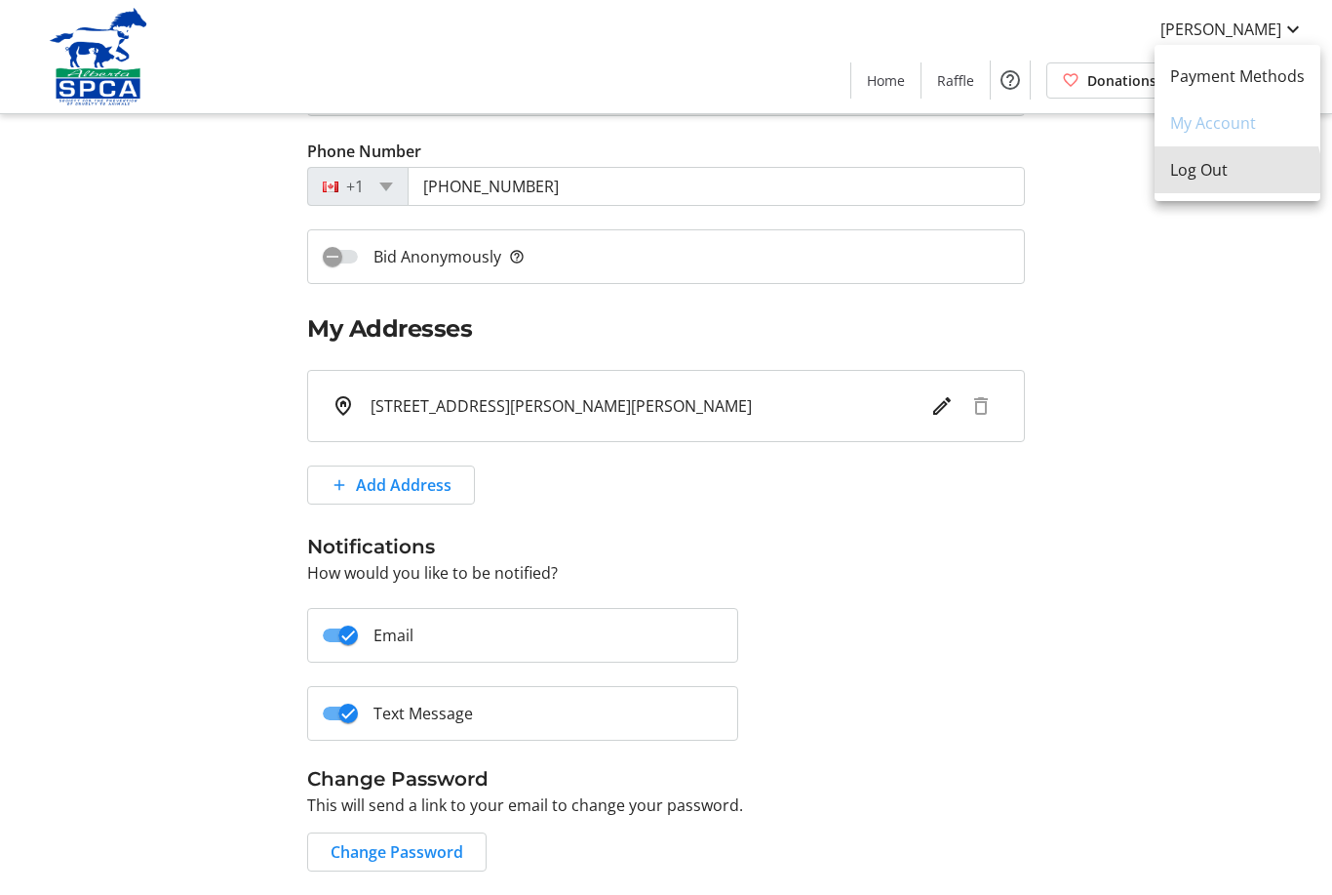
click at [1224, 175] on span "Log Out" at bounding box center [1238, 169] width 135 height 23
